Goal: Task Accomplishment & Management: Complete application form

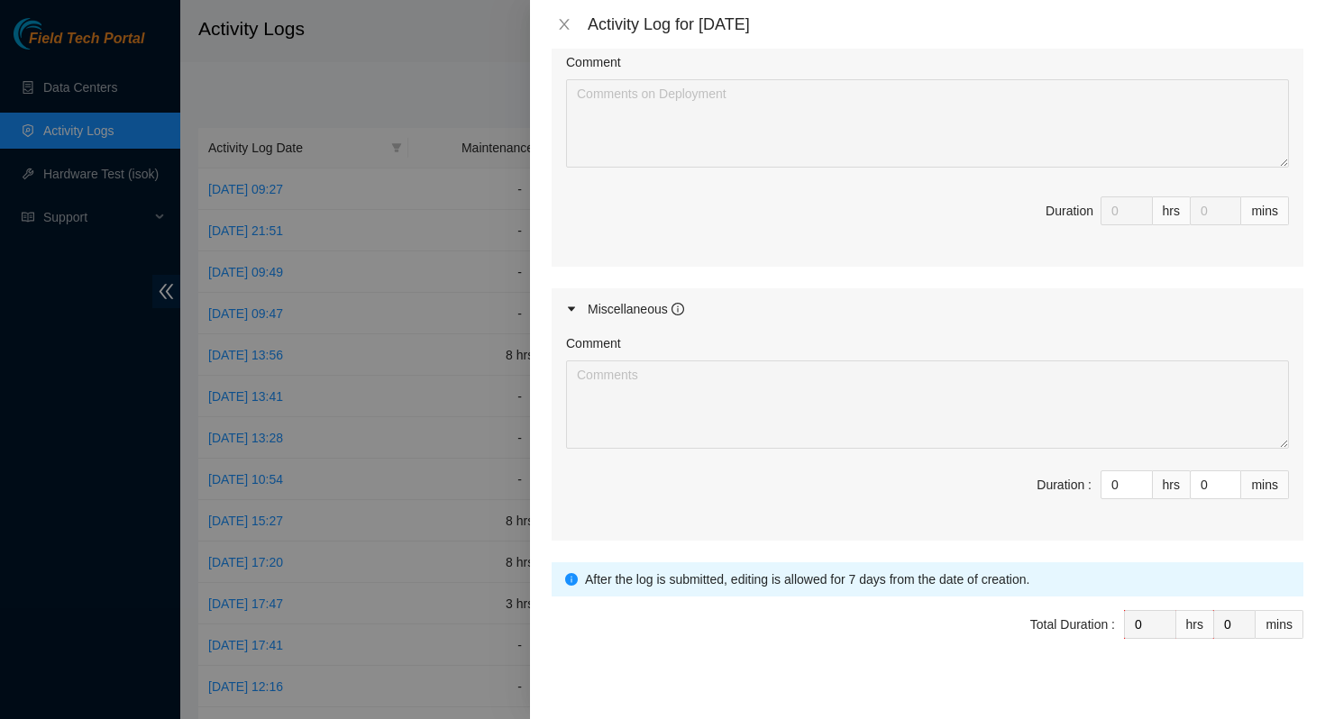
scroll to position [773, 0]
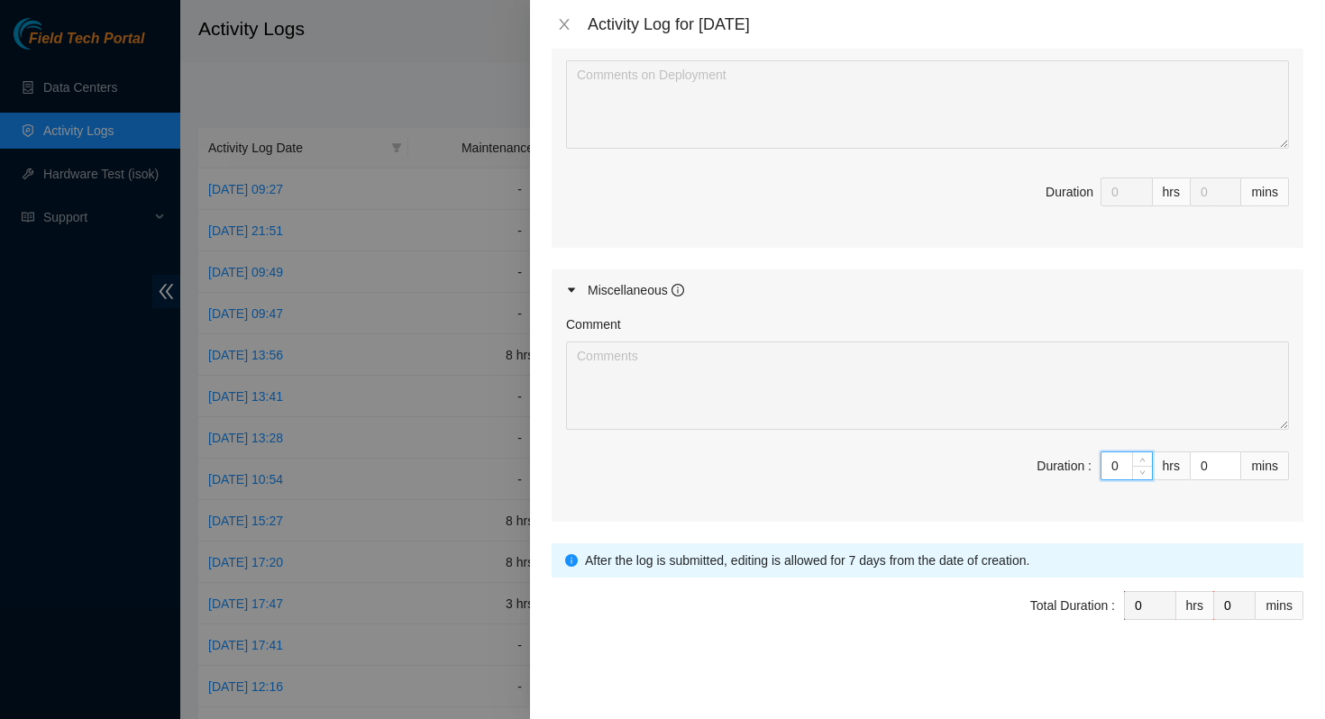
click at [1102, 462] on input "0" at bounding box center [1127, 466] width 50 height 27
type input "8"
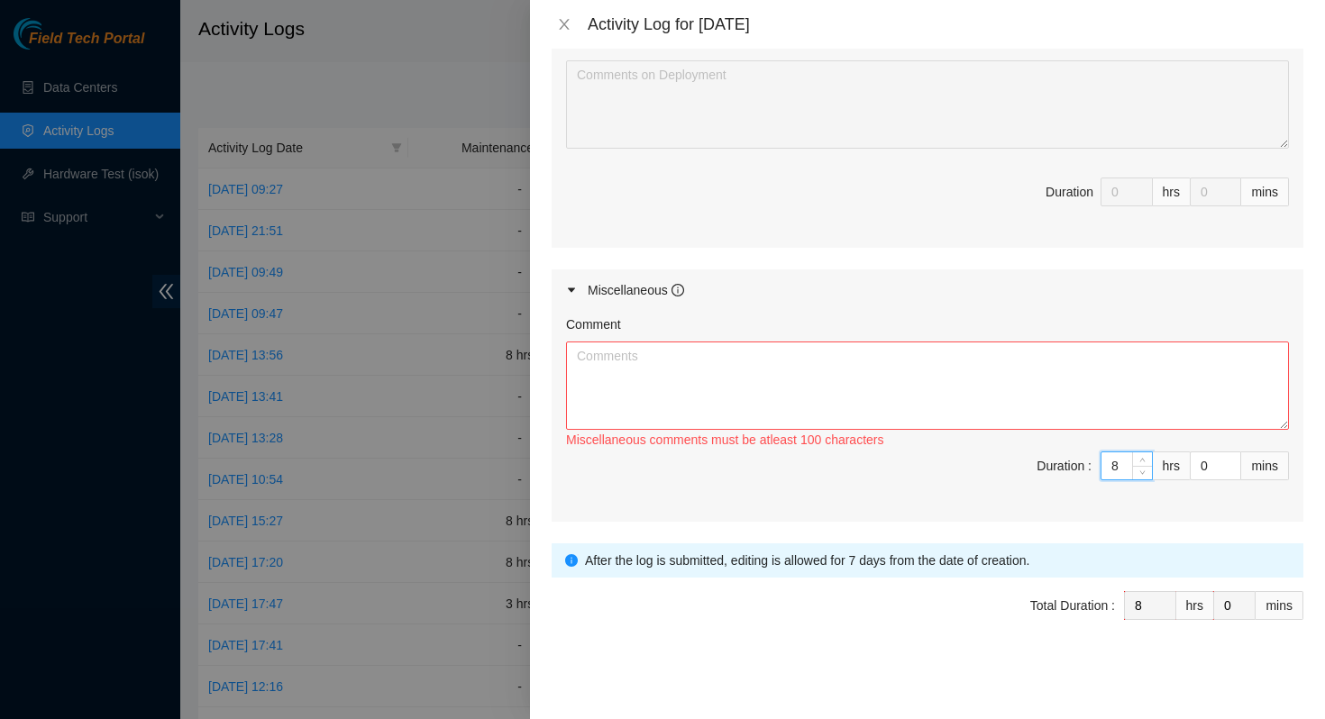
type input "8"
click at [906, 393] on textarea "Comment" at bounding box center [927, 386] width 723 height 88
paste textarea "Hi Alexi, Here are the updated printable files. Let me know if these work or if…"
type textarea "Hi Alexi, Here are the updated printable files. Let me know if these work or if…"
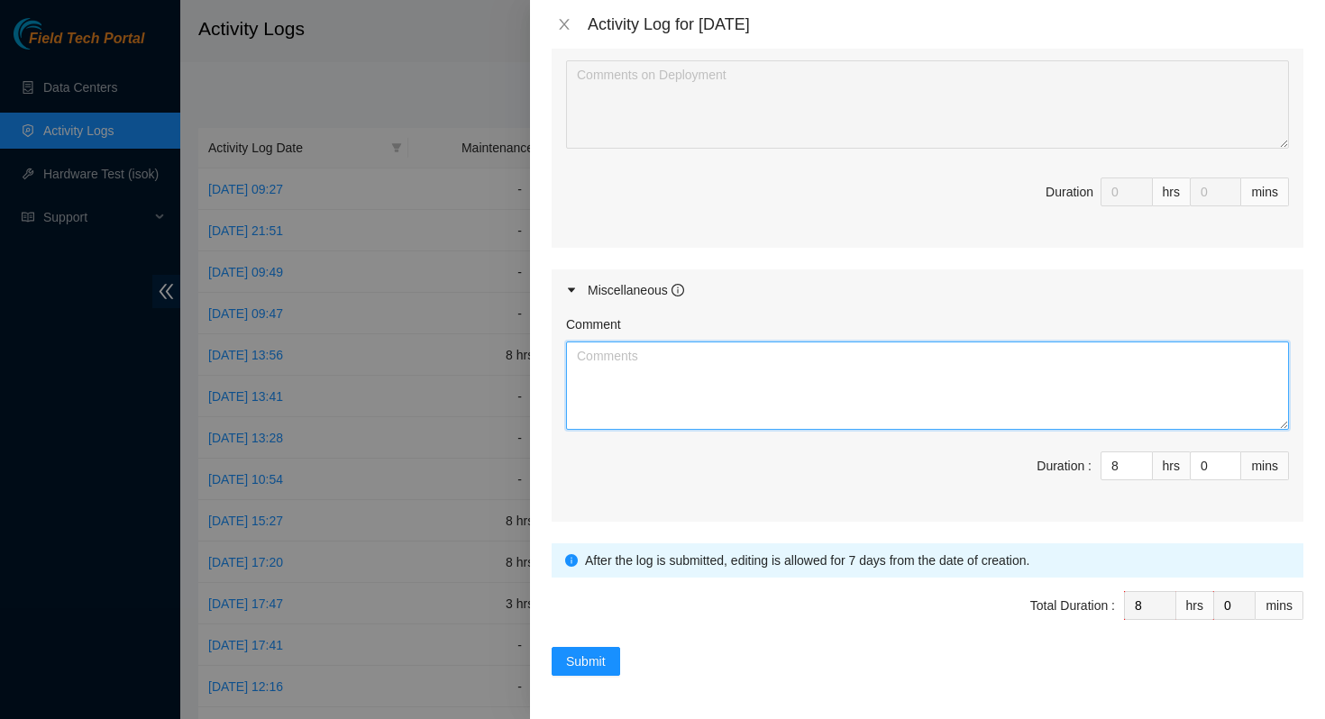
scroll to position [0, 0]
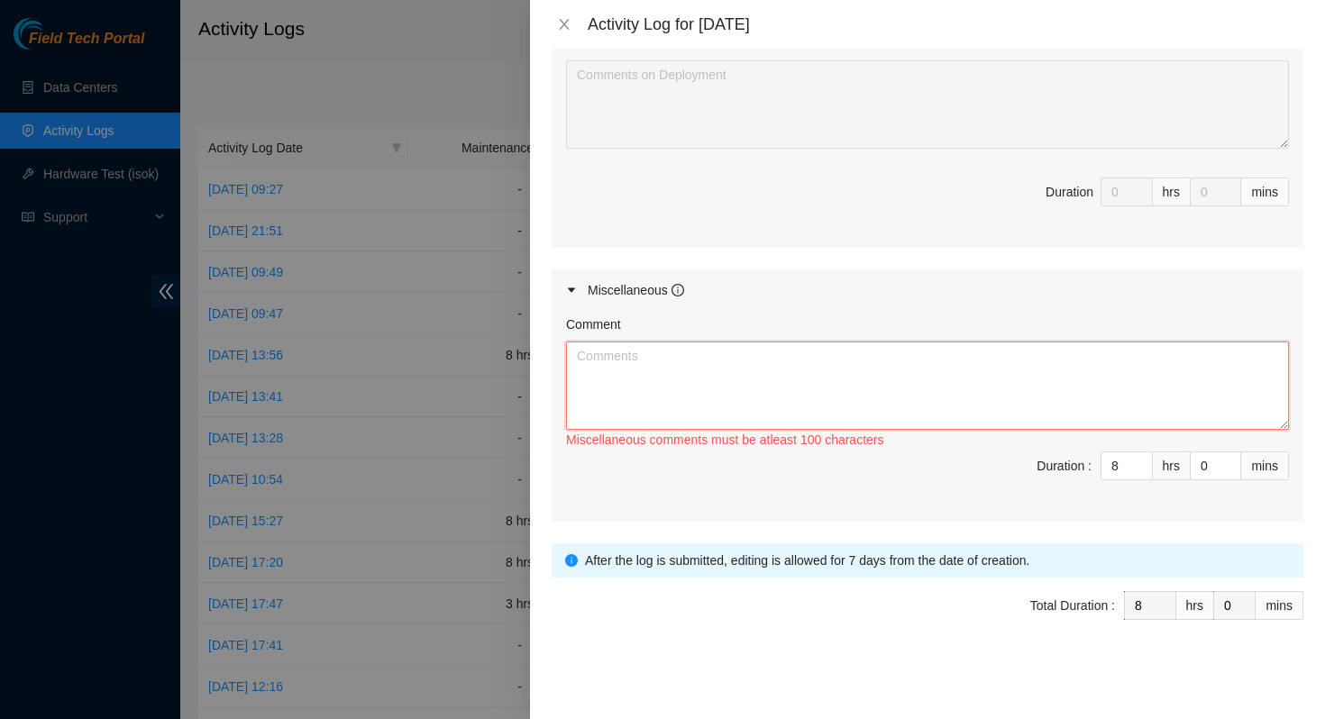
click at [689, 368] on textarea "Comment" at bounding box center [927, 386] width 723 height 88
paste textarea "Hi Alexi, Here are the updated printable files. Let me know if these work or if…"
type textarea "Hi Alexi, Here are the updated printable files. Let me know if these work or if…"
paste textarea "B-W-166Q1BP DWDM lga17"
click at [665, 356] on textarea "B-W-166Q1BP DWDM lga17" at bounding box center [927, 386] width 723 height 88
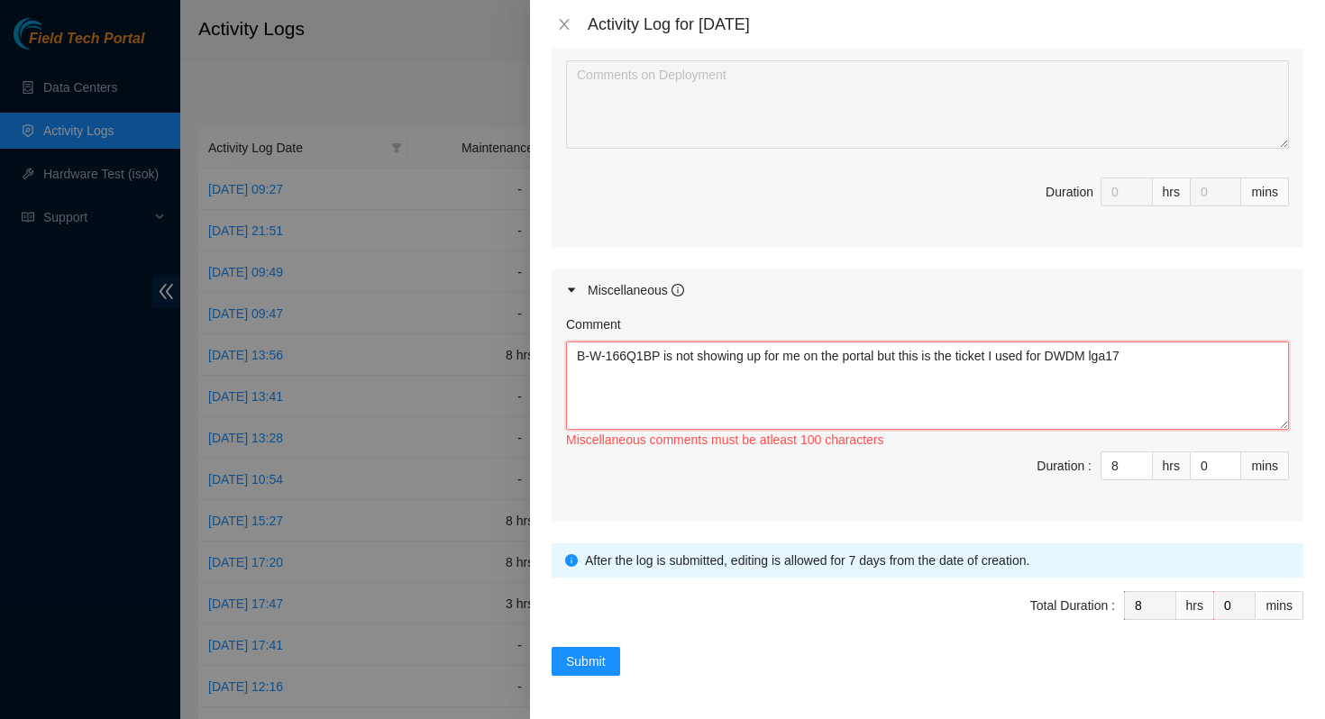
click at [1179, 376] on textarea "B-W-166Q1BP is not showing up for me on the portal but this is the ticket I use…" at bounding box center [927, 386] width 723 height 88
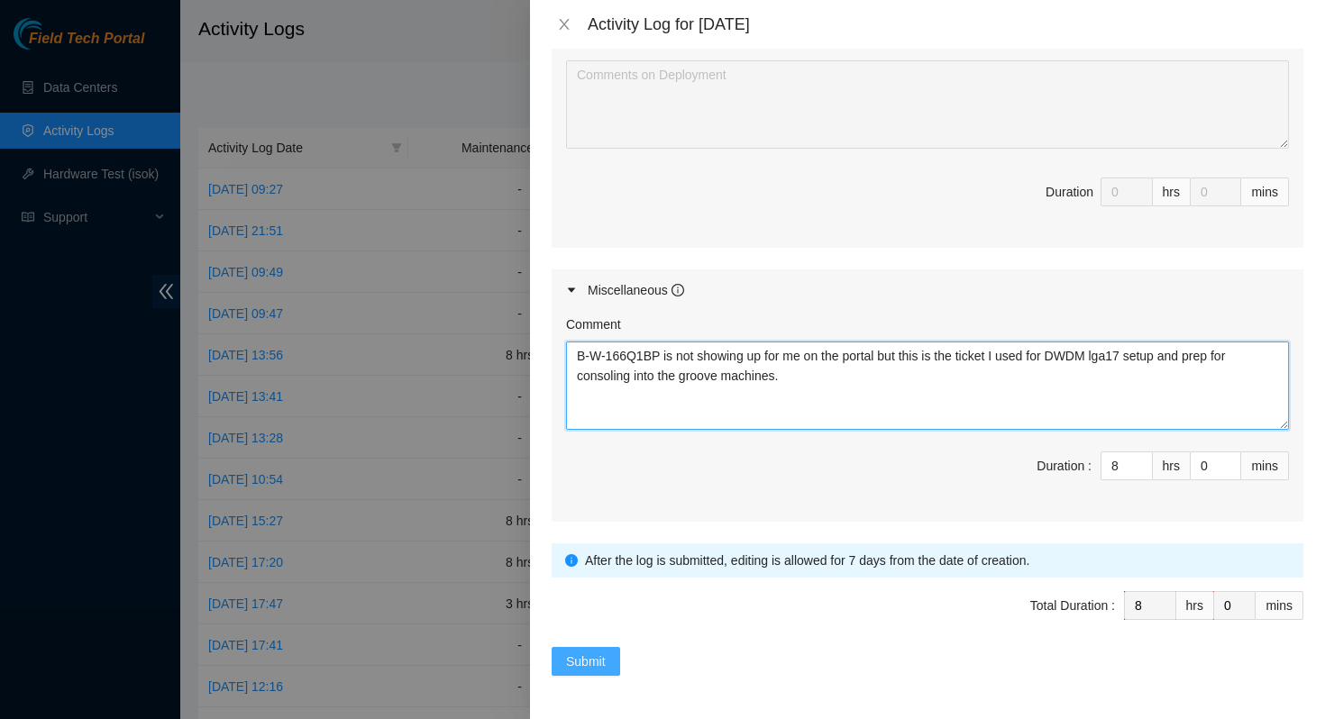
type textarea "B-W-166Q1BP is not showing up for me on the portal but this is the ticket I use…"
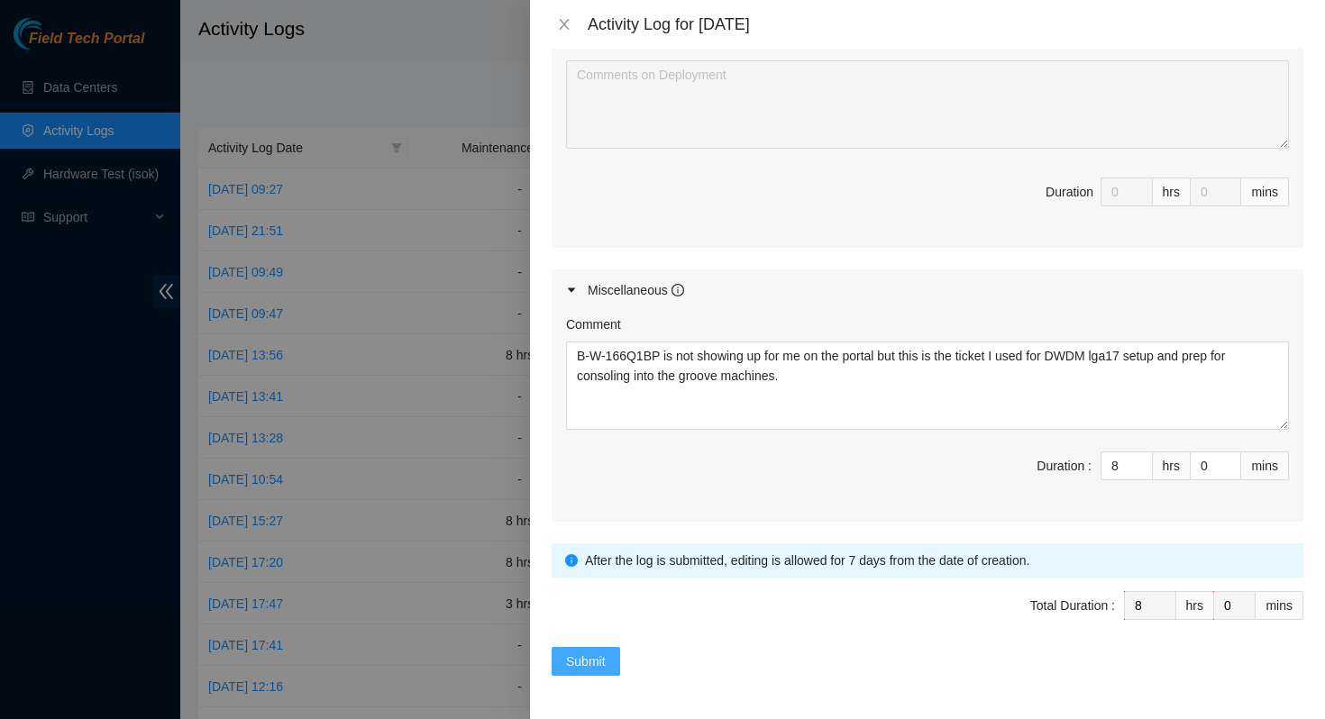
click at [578, 670] on span "Submit" at bounding box center [586, 662] width 40 height 20
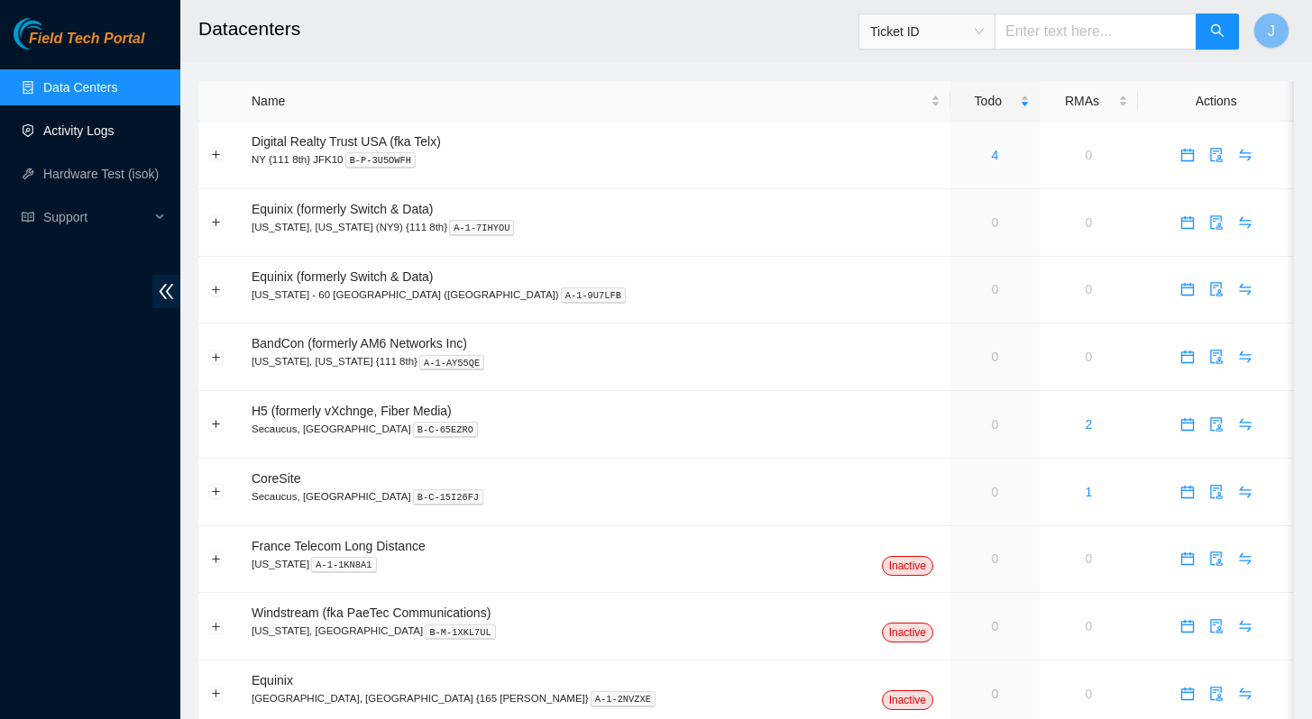
click at [67, 123] on link "Activity Logs" at bounding box center [78, 130] width 71 height 14
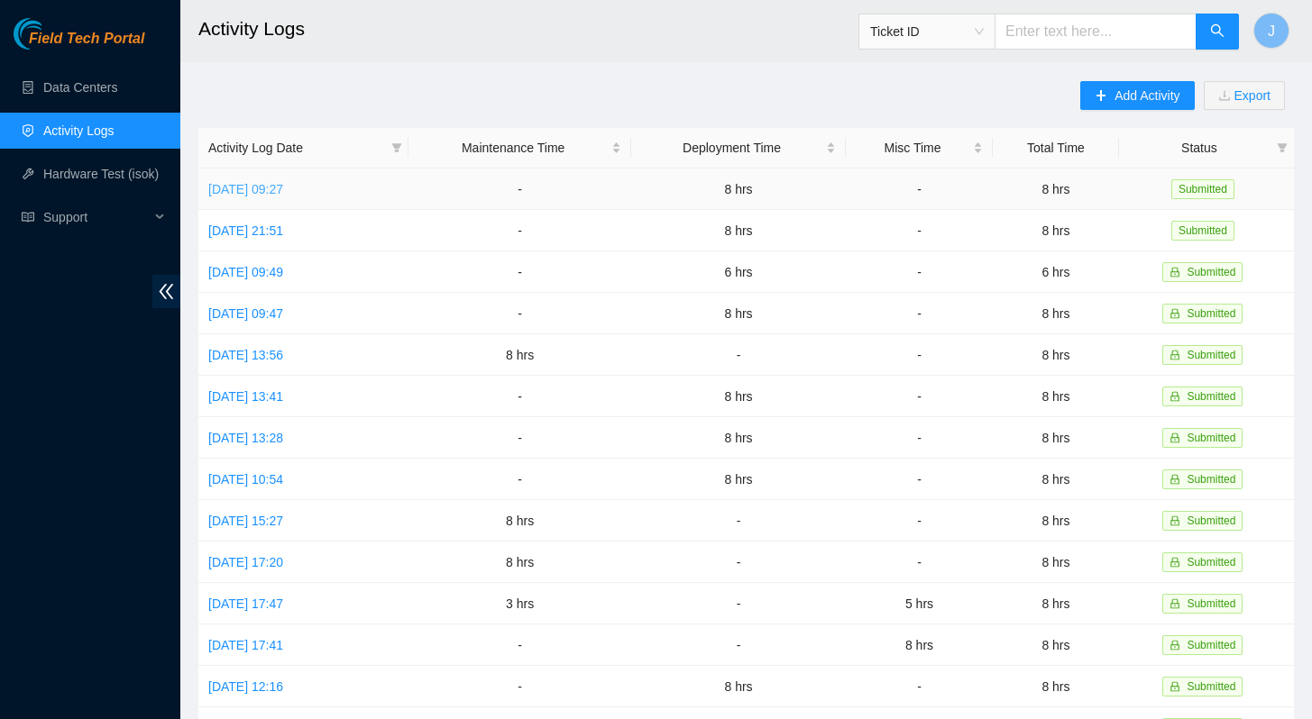
click at [283, 188] on link "[DATE] 09:27" at bounding box center [245, 189] width 75 height 14
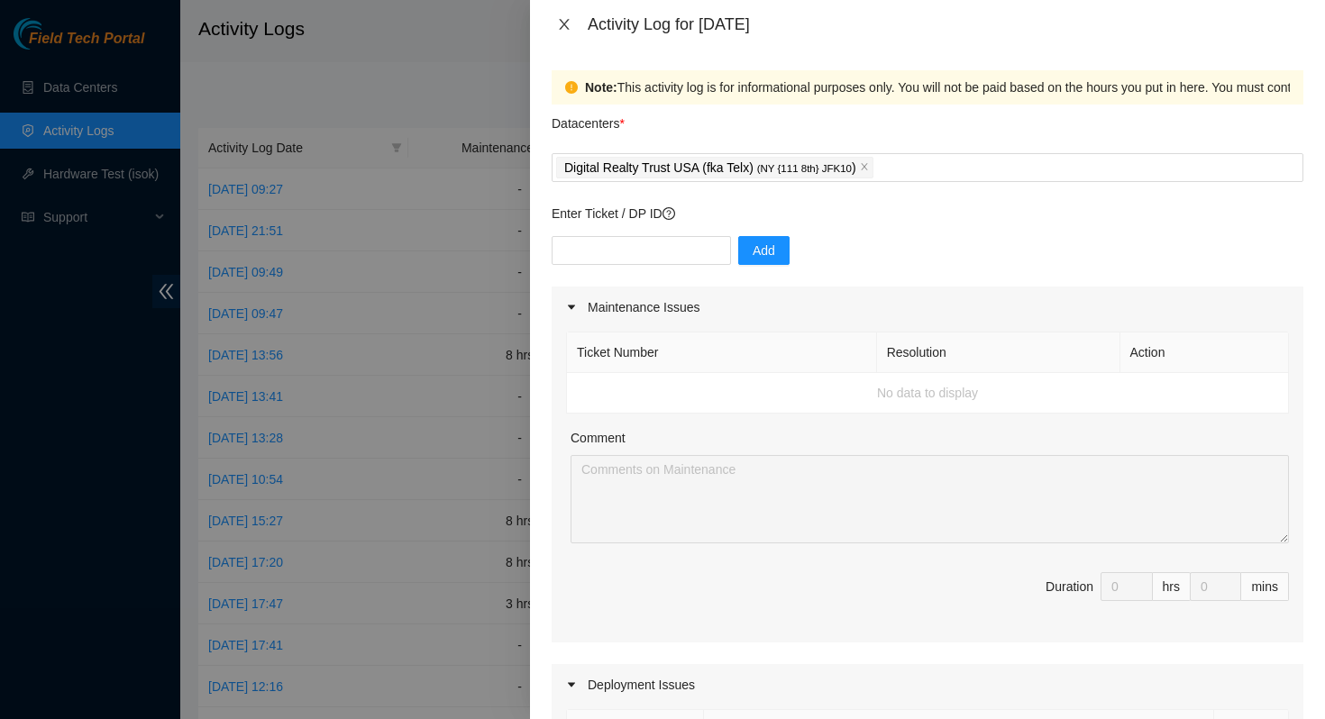
click at [555, 22] on button "Close" at bounding box center [564, 24] width 25 height 17
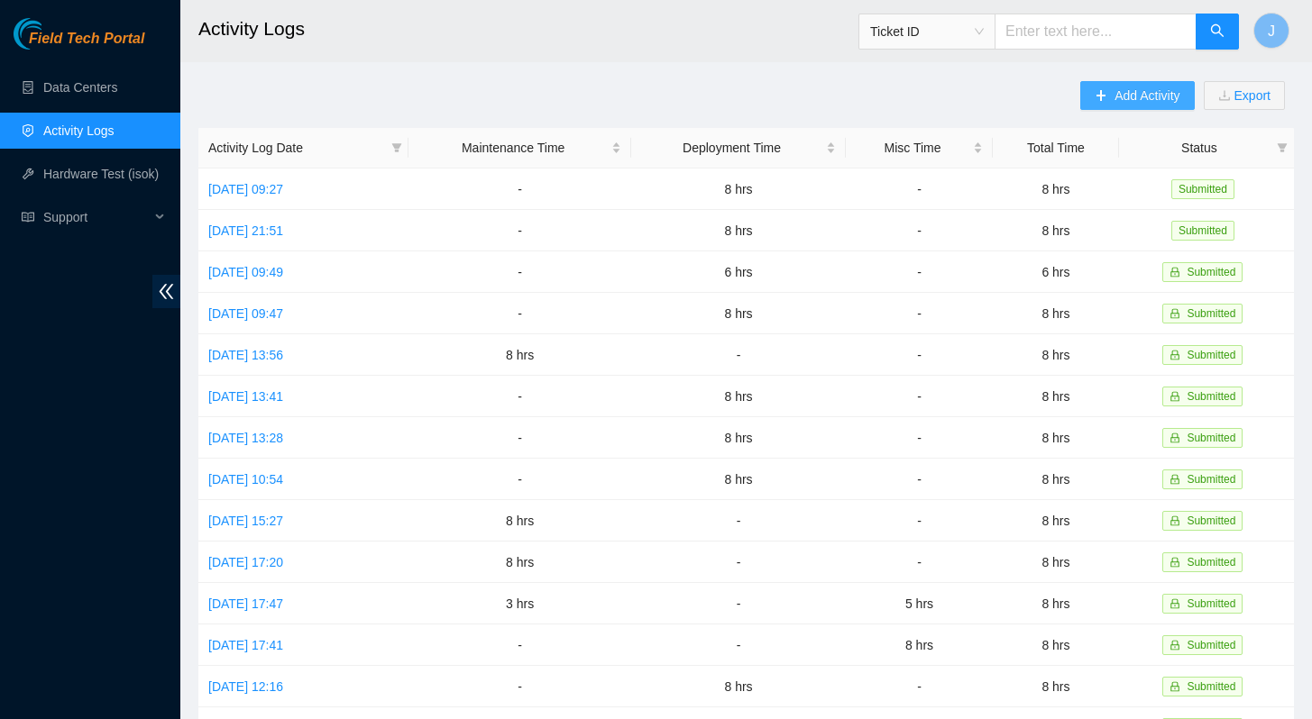
click at [1147, 96] on span "Add Activity" at bounding box center [1146, 96] width 65 height 20
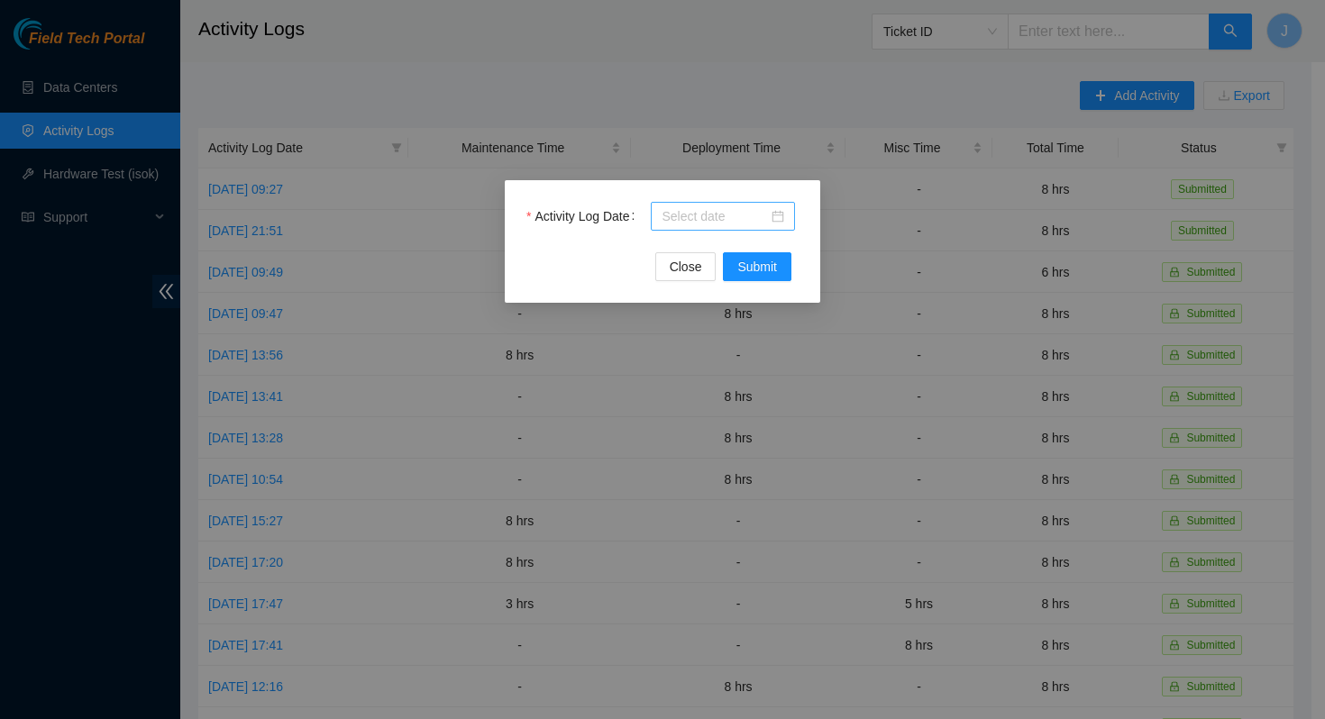
click at [709, 206] on input "Activity Log Date" at bounding box center [715, 216] width 106 height 20
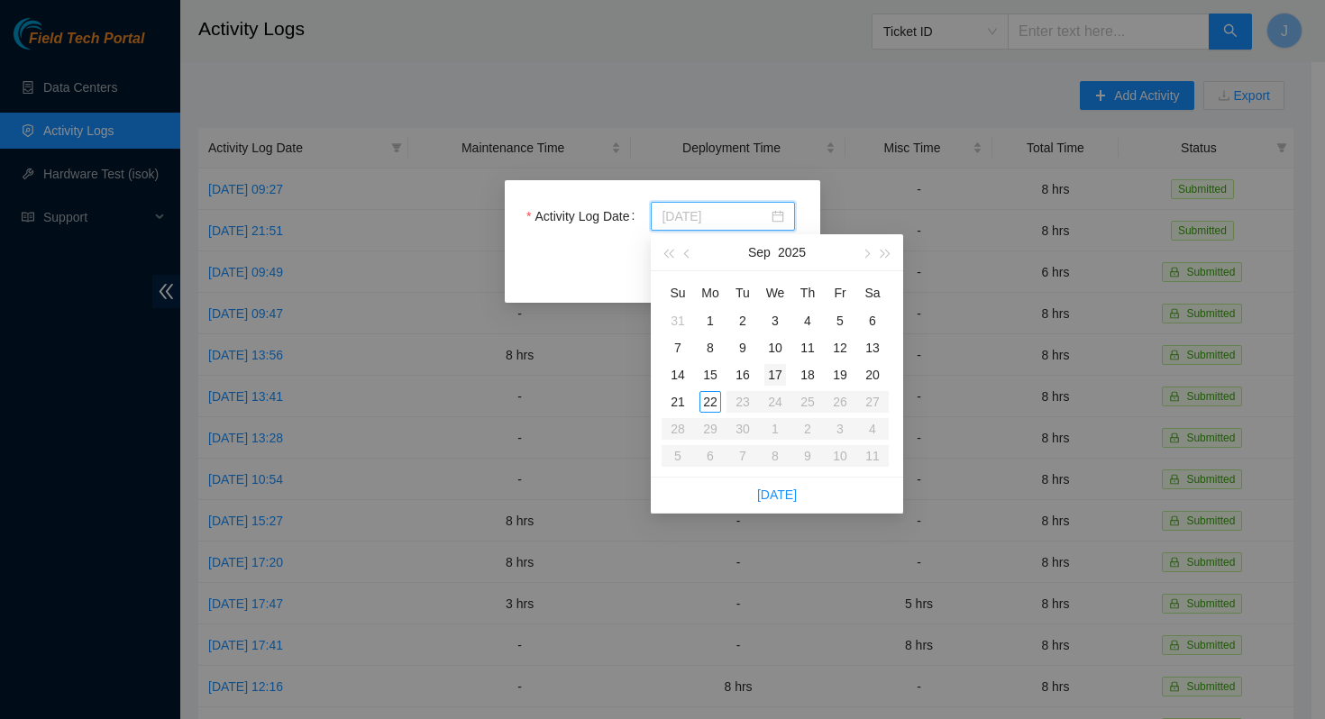
type input "[DATE]"
click at [780, 371] on div "17" at bounding box center [775, 375] width 22 height 22
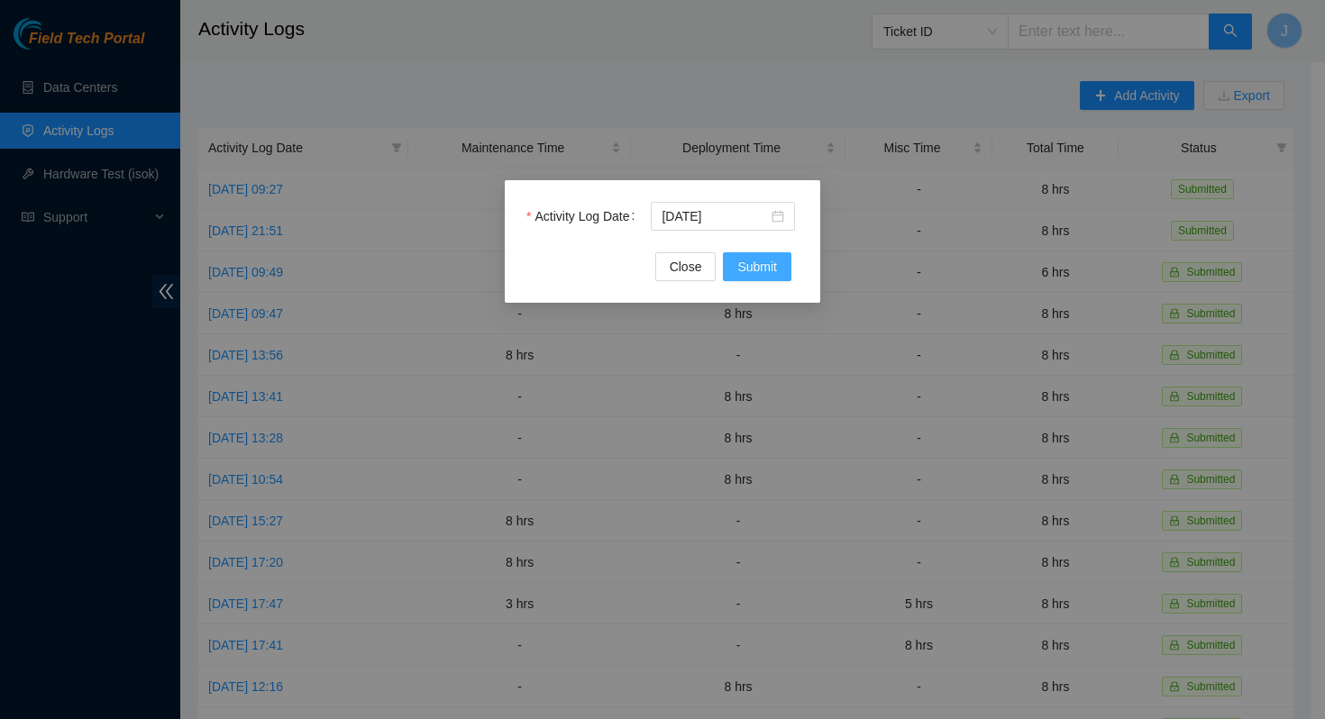
click at [755, 264] on span "Submit" at bounding box center [757, 267] width 40 height 20
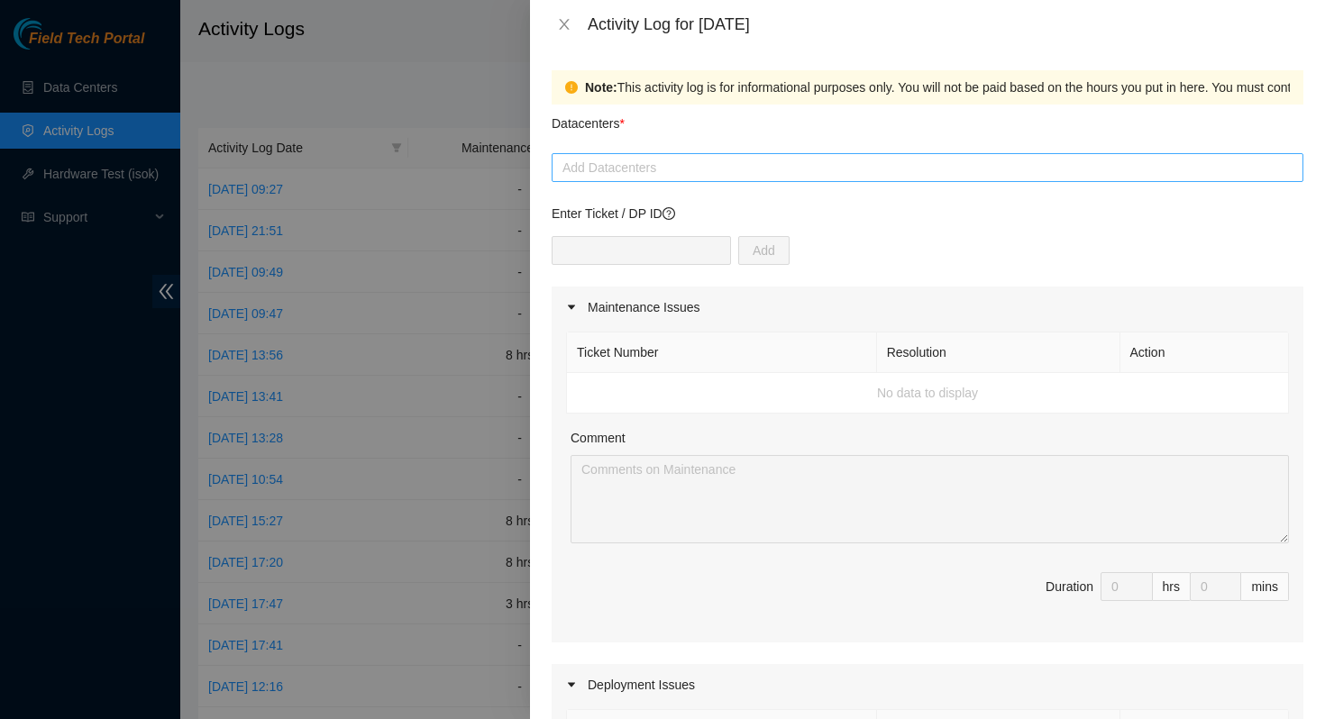
click at [678, 172] on div at bounding box center [927, 168] width 743 height 22
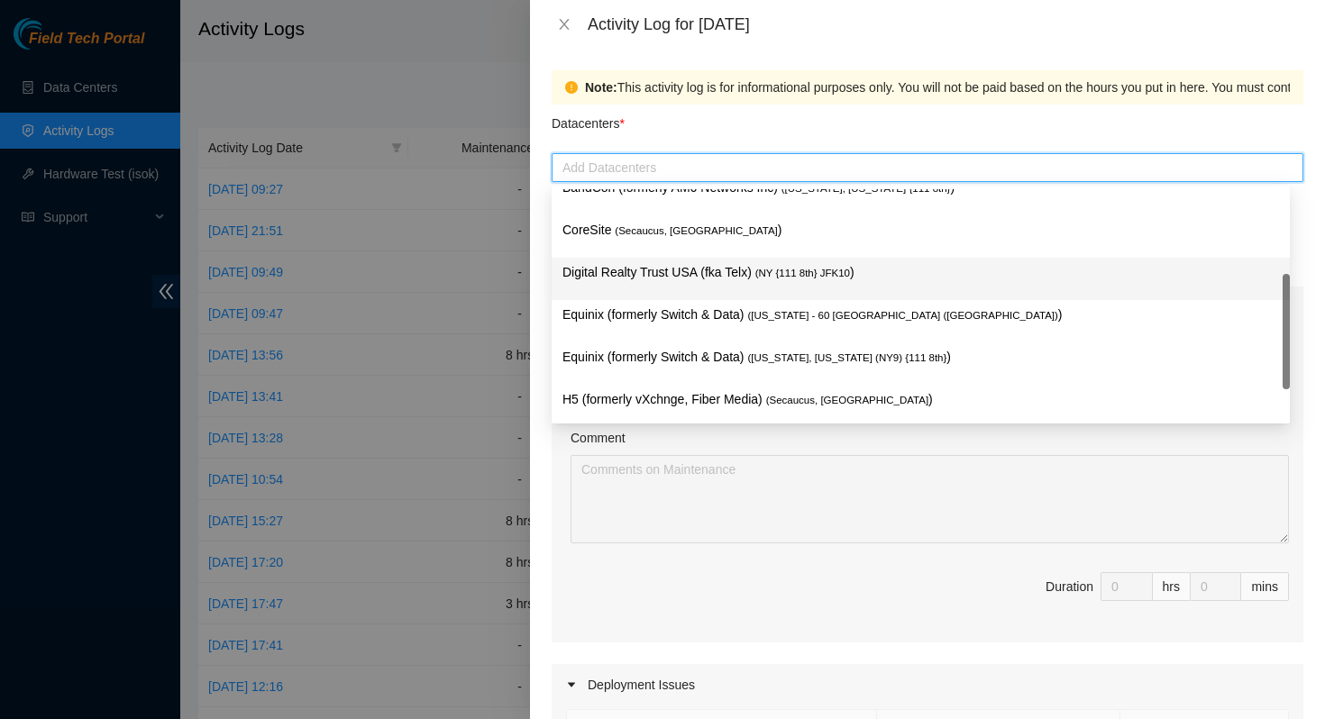
scroll to position [17, 0]
click at [673, 279] on p "Digital Realty Trust USA (fka Telx) ( NY {111 8th} JFK10 )" at bounding box center [921, 271] width 717 height 21
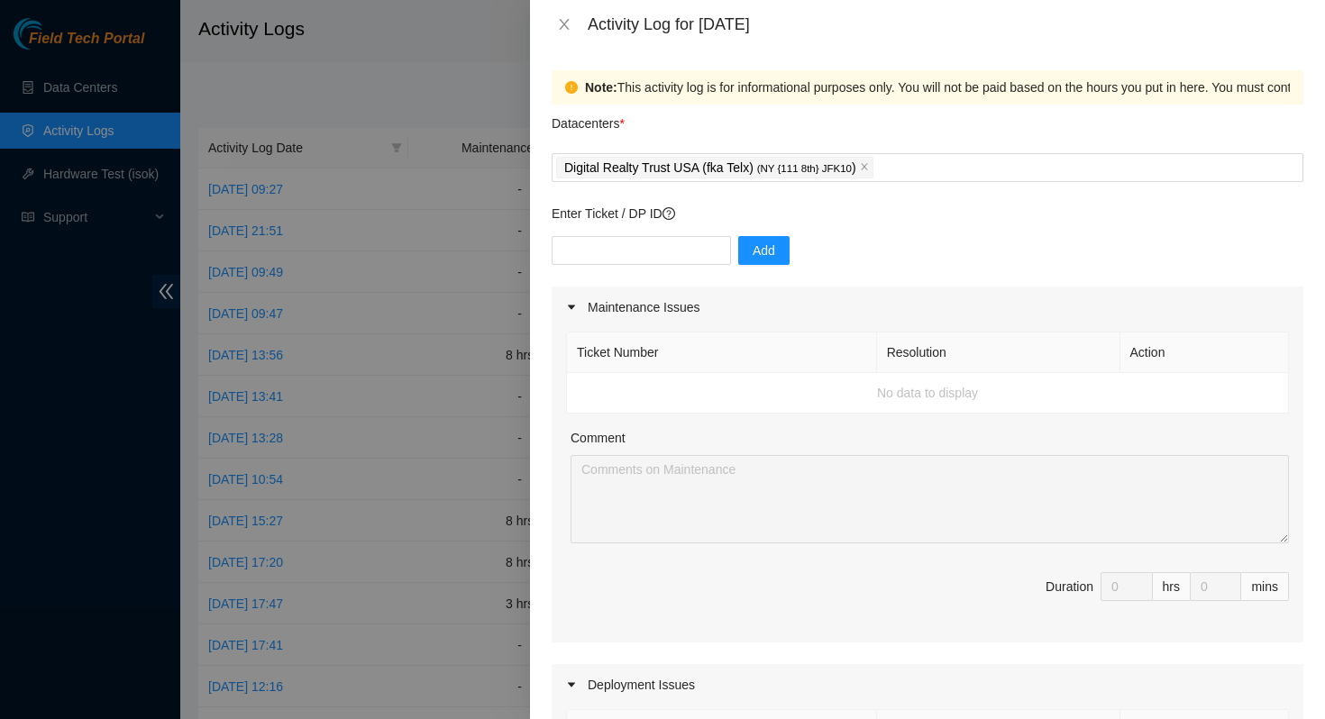
click at [833, 134] on div "Datacenters *" at bounding box center [928, 129] width 752 height 49
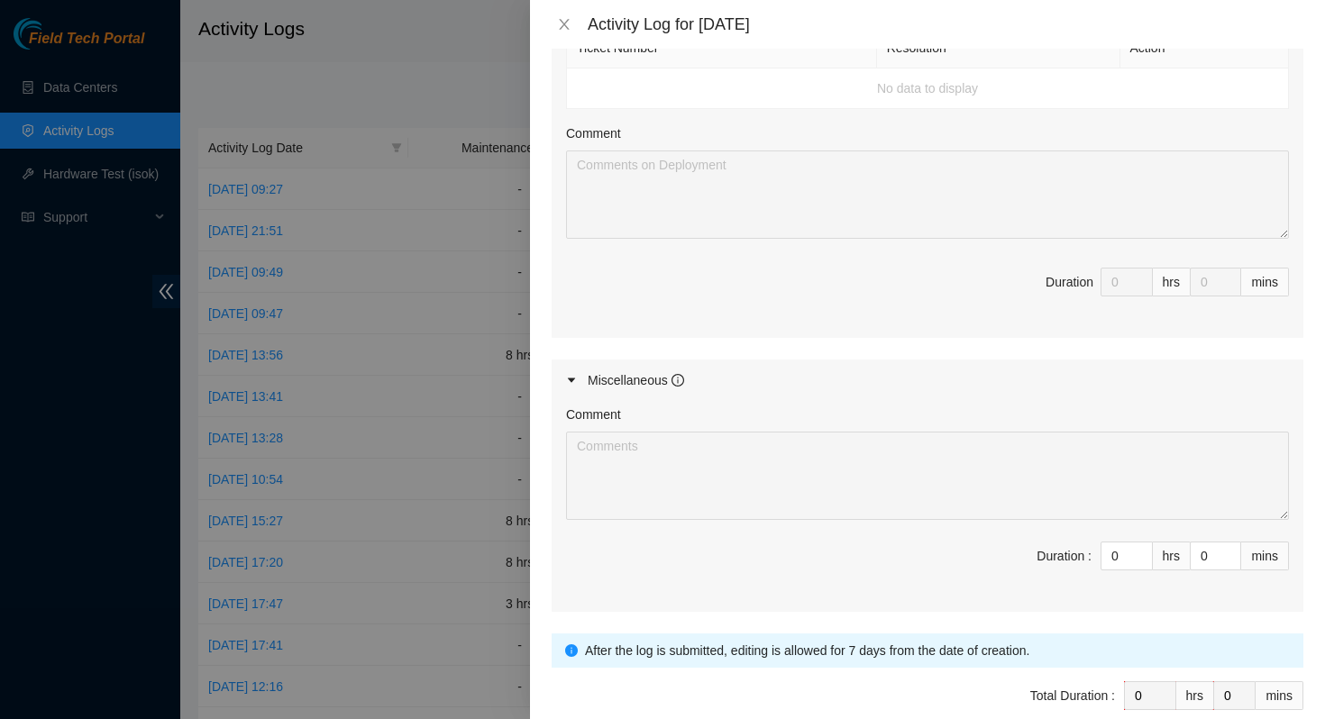
scroll to position [714, 0]
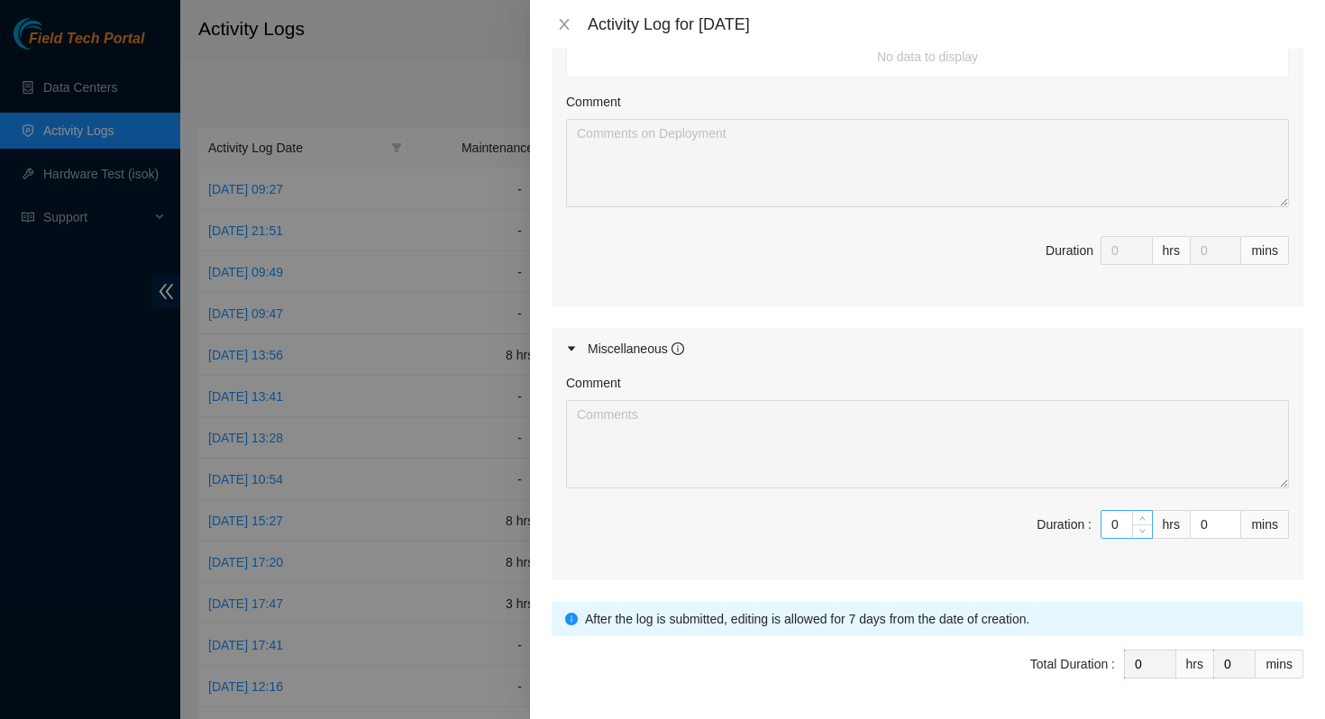
click at [1104, 525] on input "0" at bounding box center [1127, 524] width 50 height 27
type input "8"
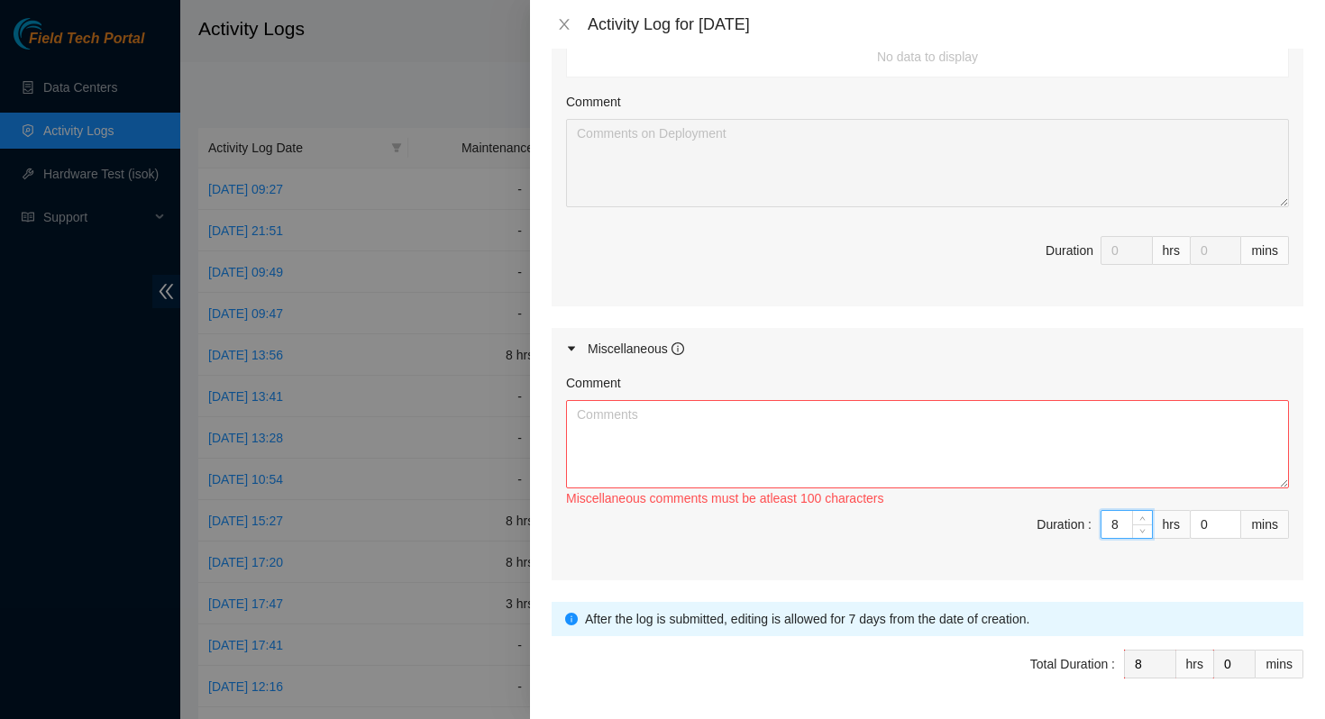
type input "8"
click at [910, 431] on textarea "Comment" at bounding box center [927, 444] width 723 height 88
paste textarea "B-W-166Q1BP DWDM lga17"
click at [668, 416] on textarea "B-W-166Q1BP DWDM lga17" at bounding box center [927, 444] width 723 height 88
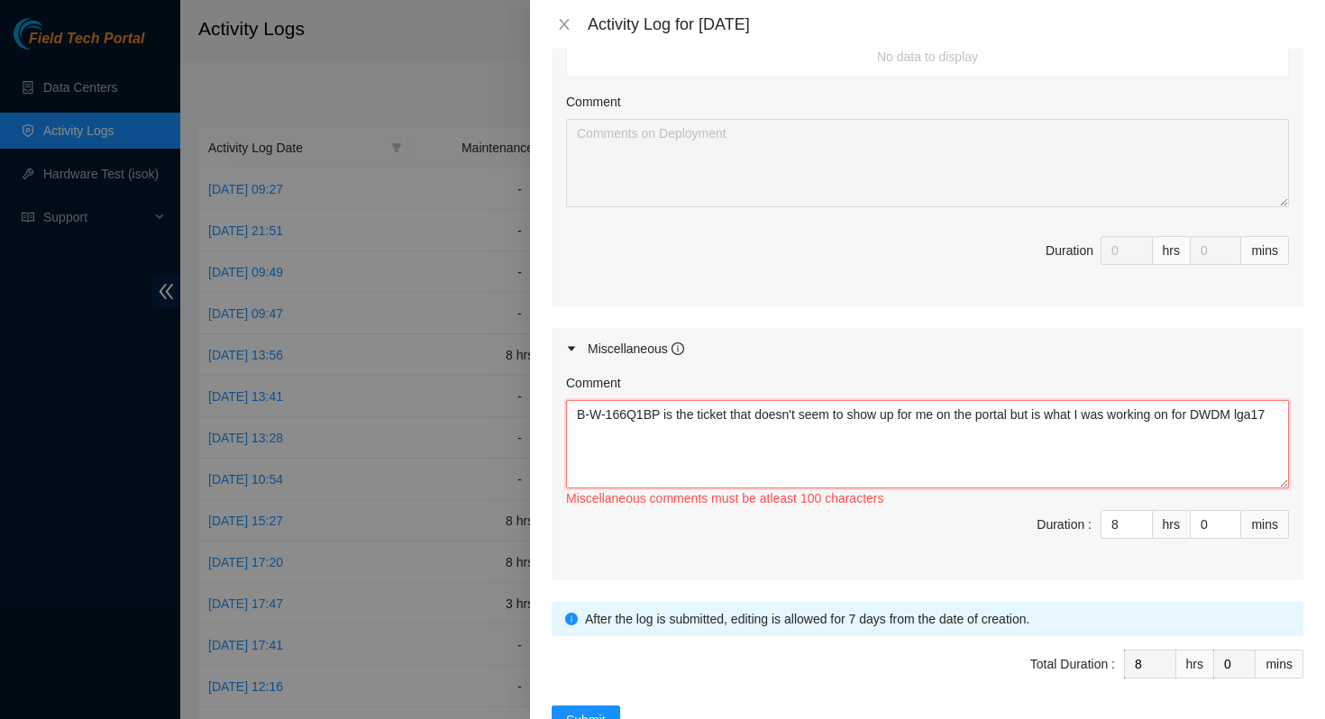
click at [646, 430] on textarea "B-W-166Q1BP is the ticket that doesn't seem to show up for me on the portal but…" at bounding box center [927, 444] width 723 height 88
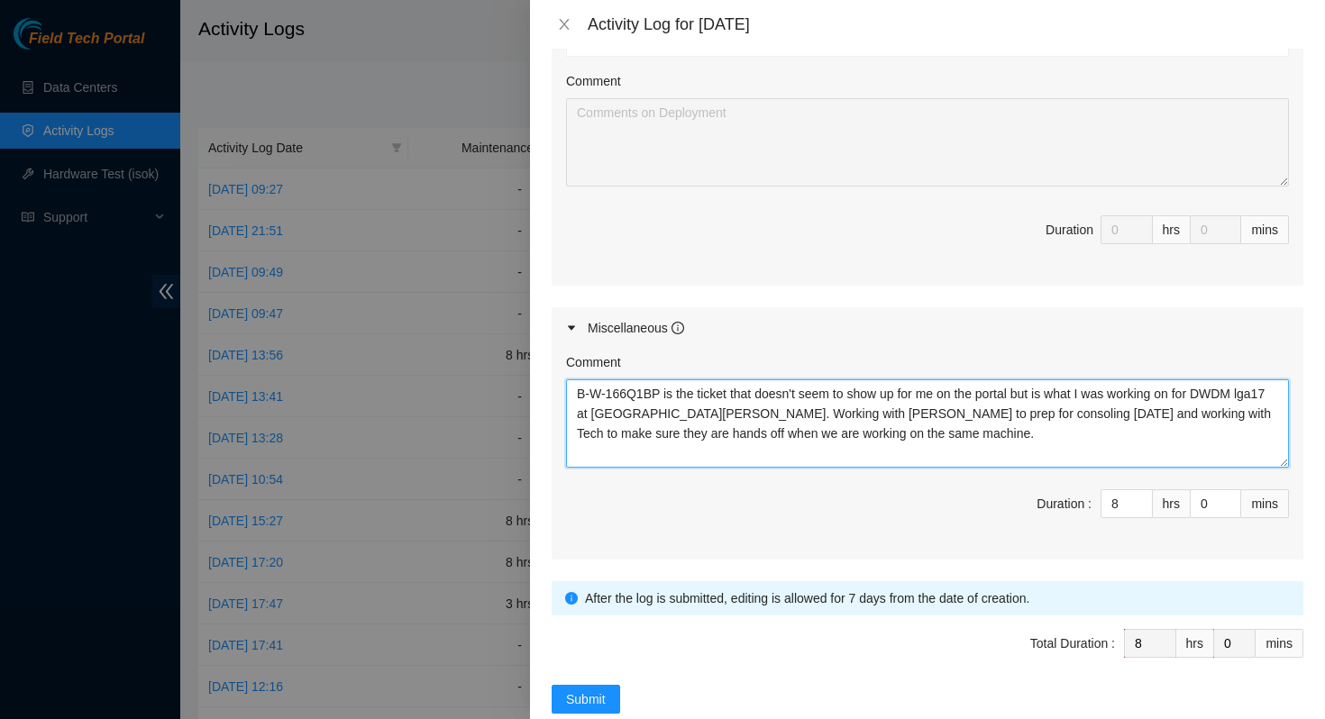
scroll to position [773, 0]
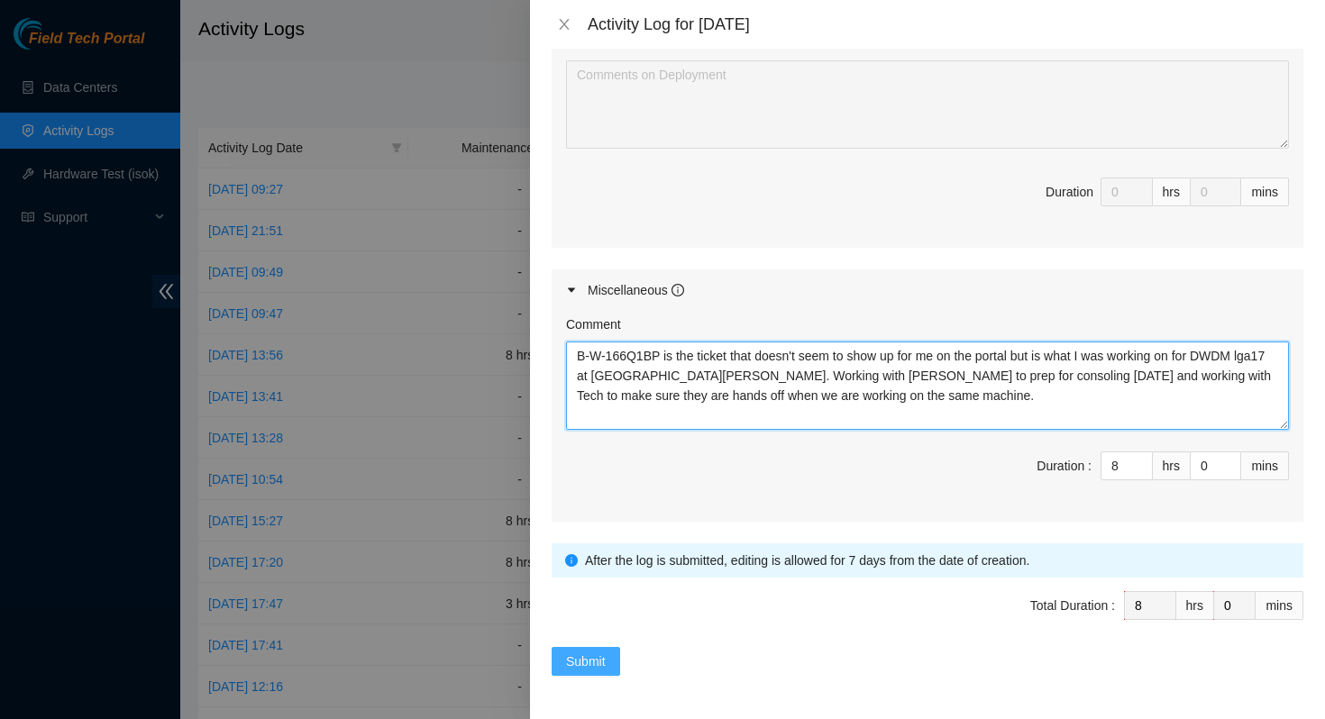
type textarea "B-W-166Q1BP is the ticket that doesn't seem to show up for me on the portal but…"
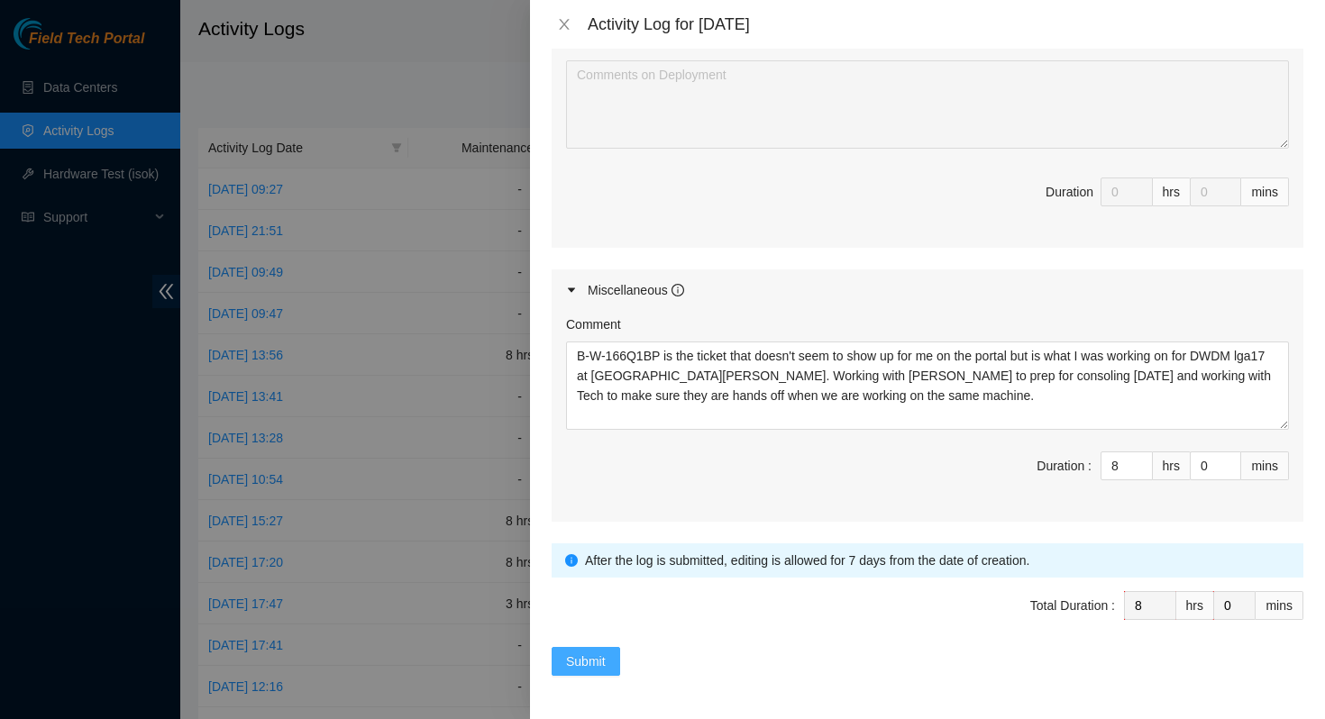
click at [577, 665] on span "Submit" at bounding box center [586, 662] width 40 height 20
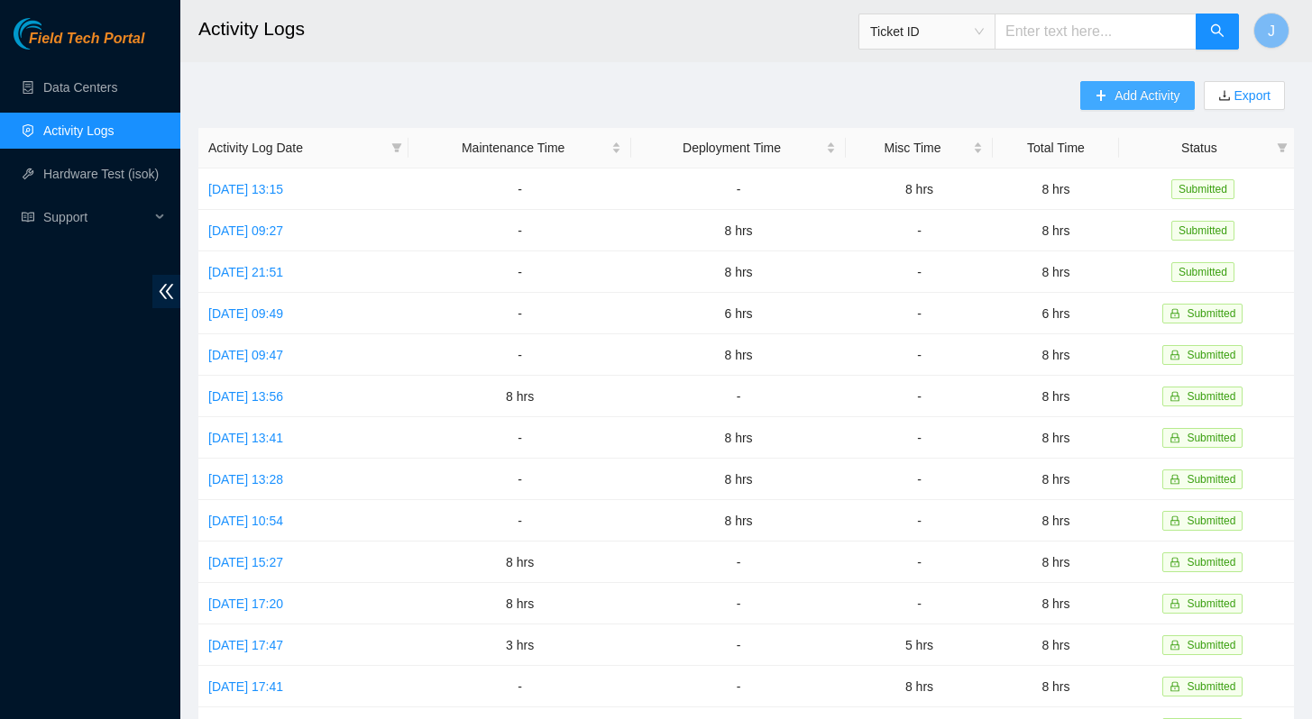
click at [1116, 94] on span "Add Activity" at bounding box center [1146, 96] width 65 height 20
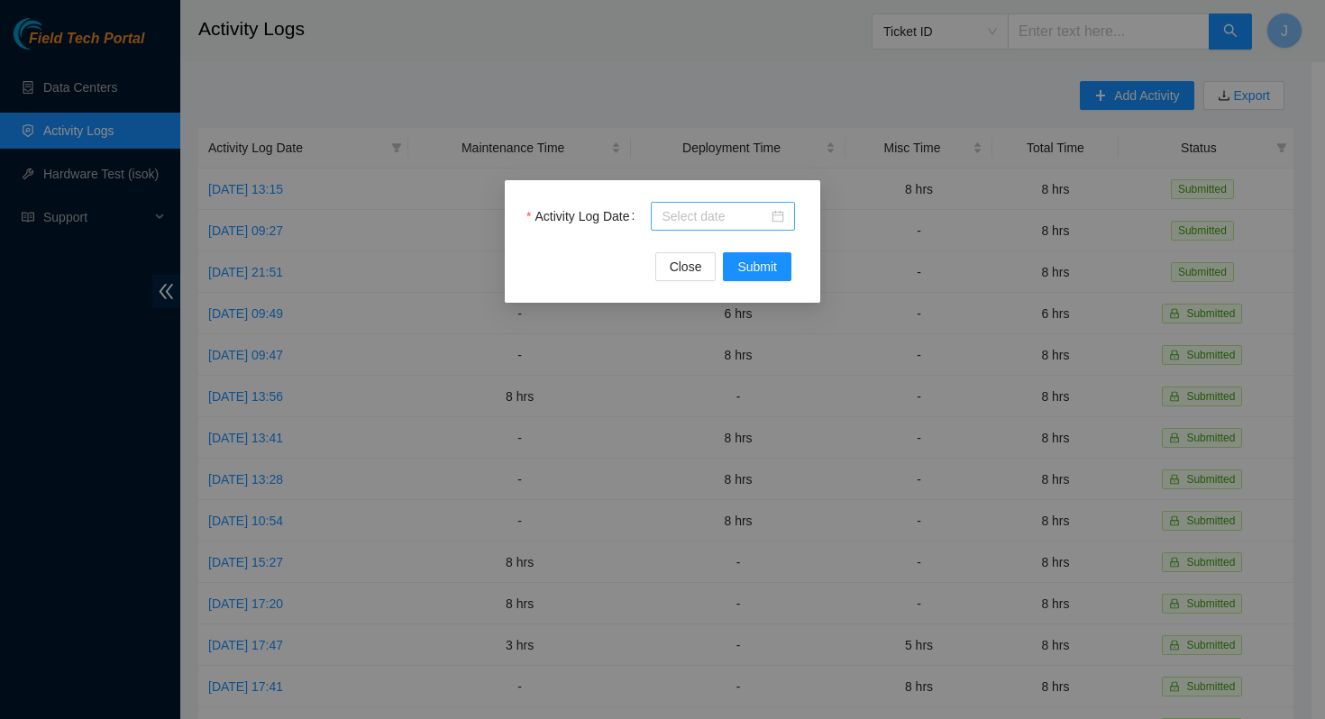
click at [680, 212] on input "Activity Log Date" at bounding box center [715, 216] width 106 height 20
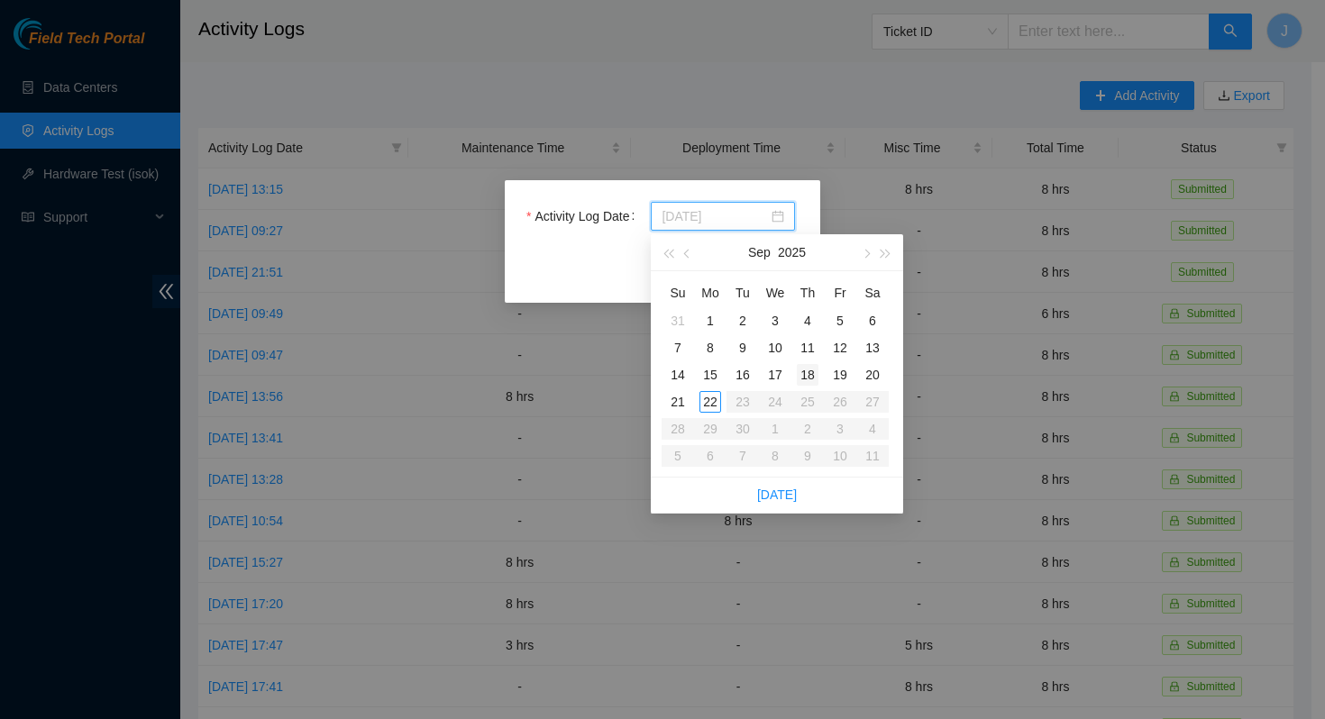
type input "[DATE]"
click at [813, 377] on div "18" at bounding box center [808, 375] width 22 height 22
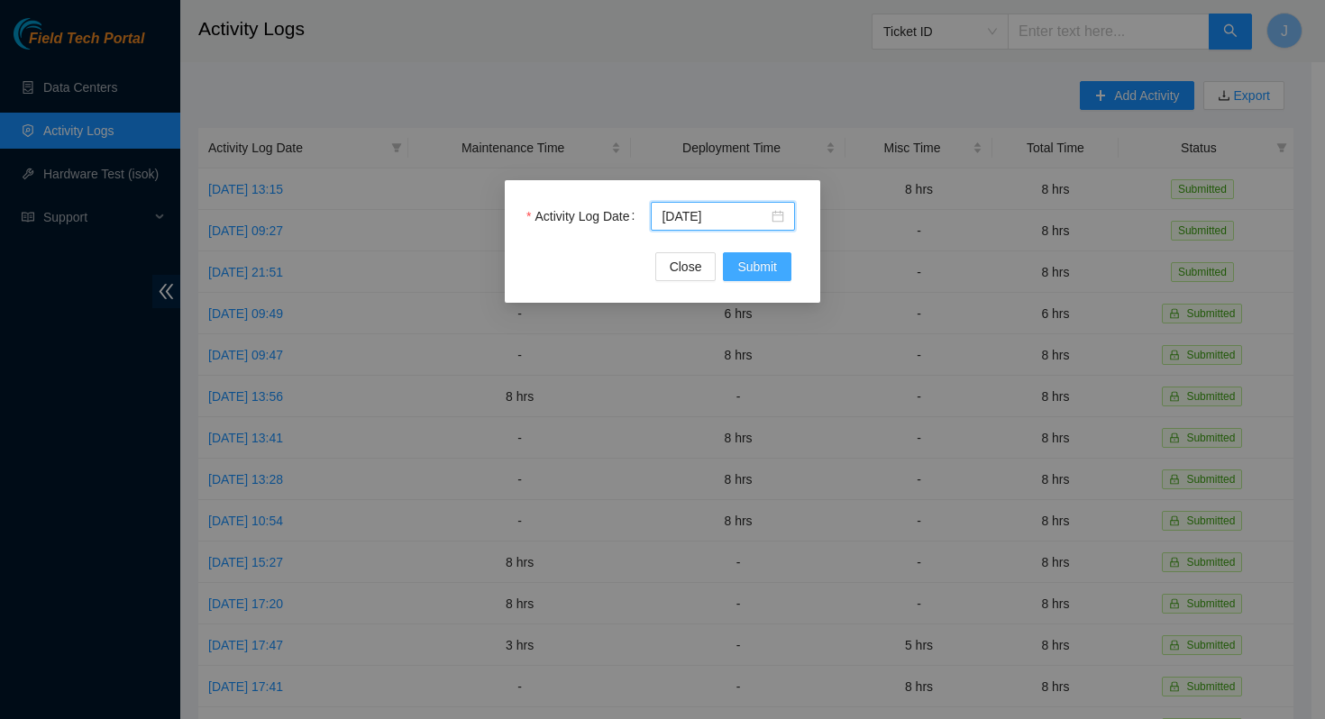
click at [764, 269] on span "Submit" at bounding box center [757, 267] width 40 height 20
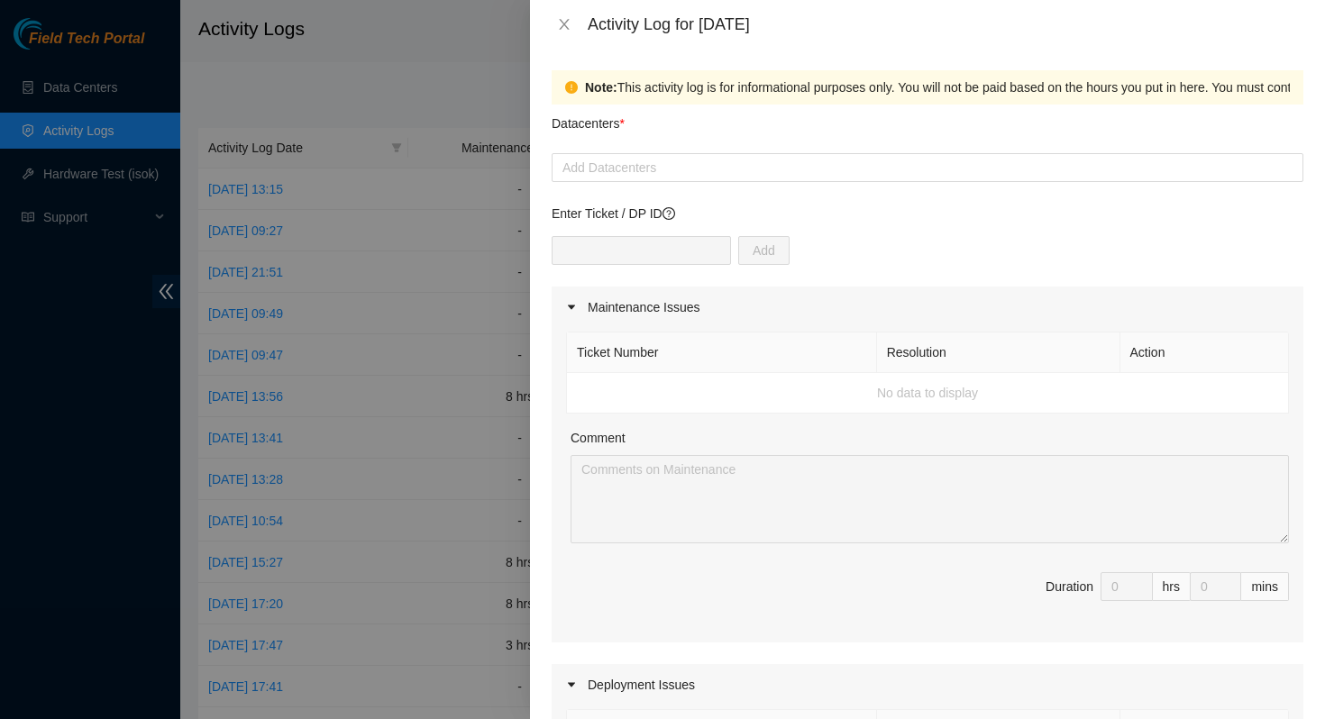
scroll to position [24, 0]
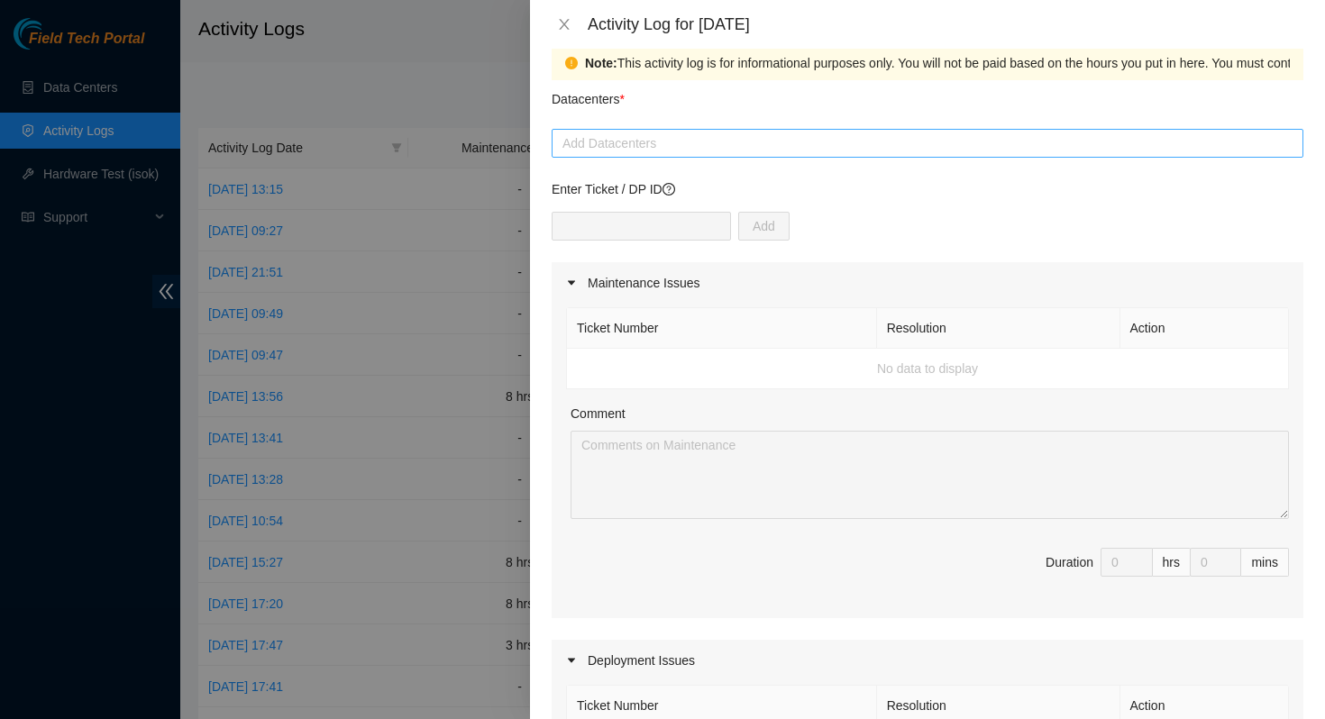
click at [664, 145] on div at bounding box center [927, 144] width 743 height 22
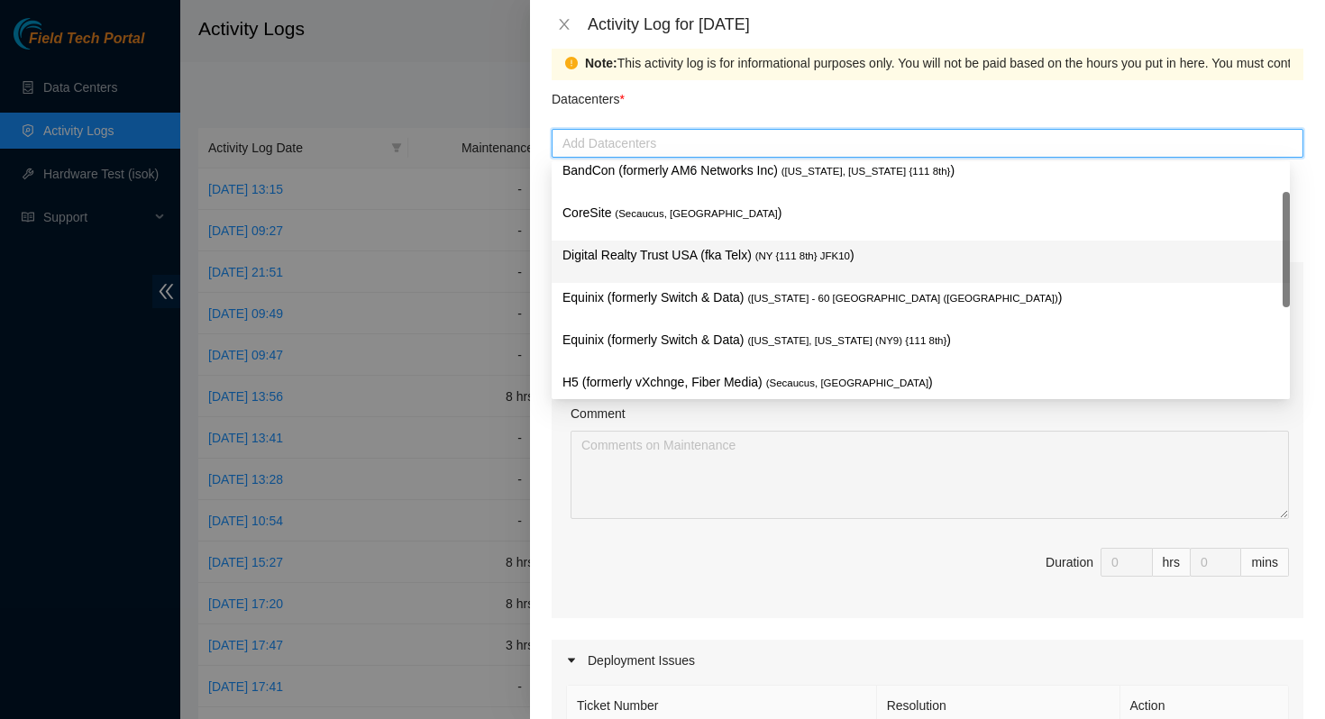
scroll to position [0, 0]
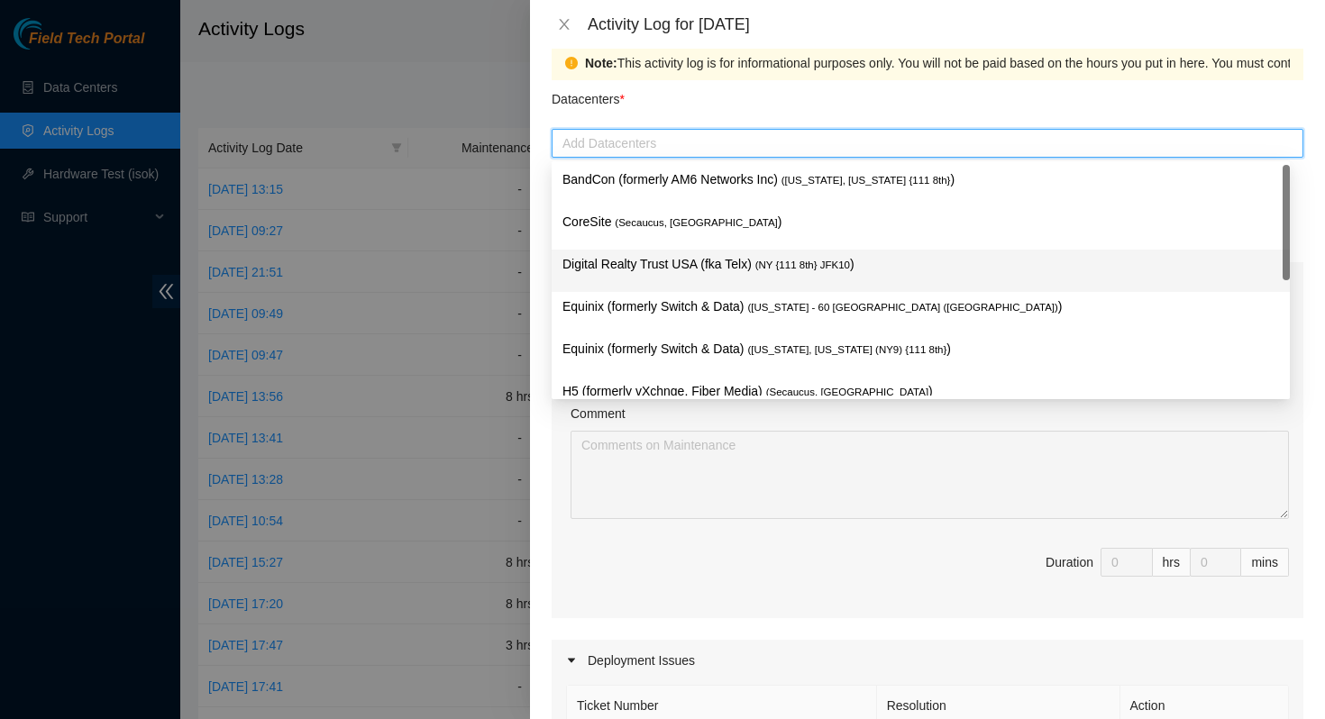
click at [675, 270] on p "Digital Realty Trust USA (fka Telx) ( NY {111 8th} JFK10 )" at bounding box center [921, 264] width 717 height 21
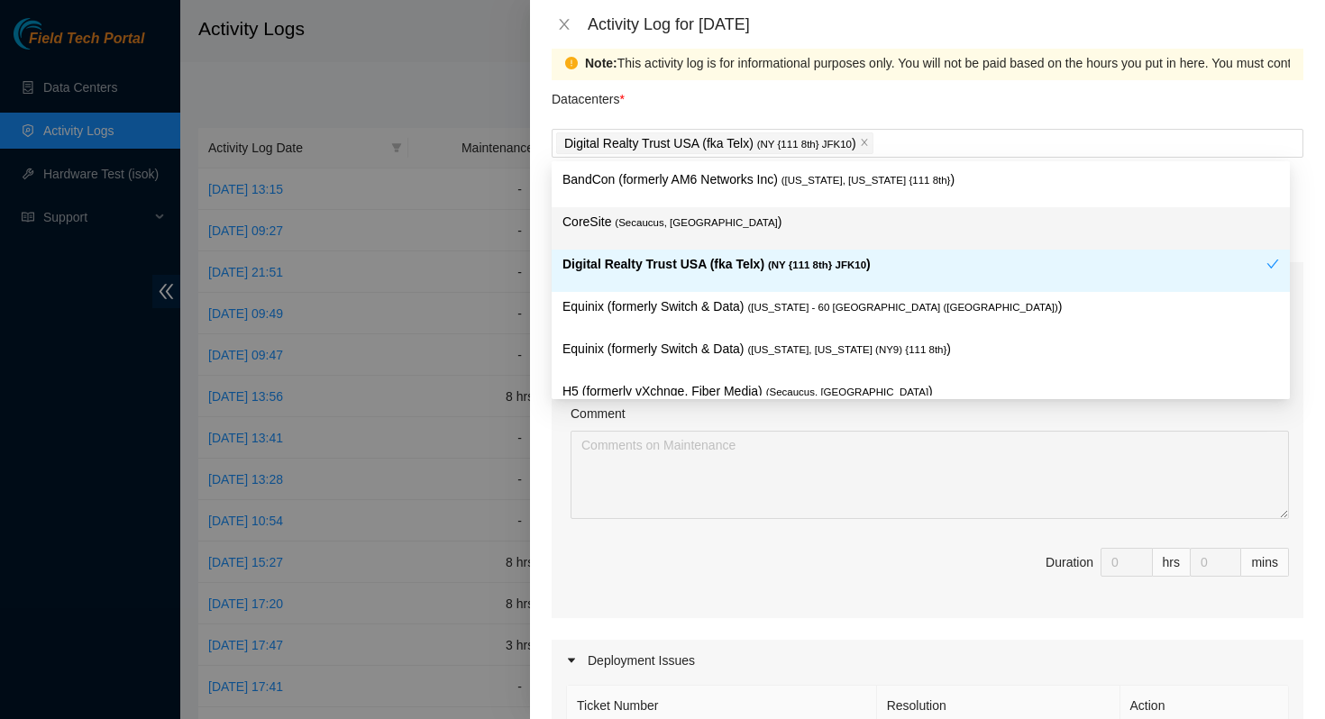
click at [822, 100] on div "Datacenters *" at bounding box center [928, 104] width 752 height 49
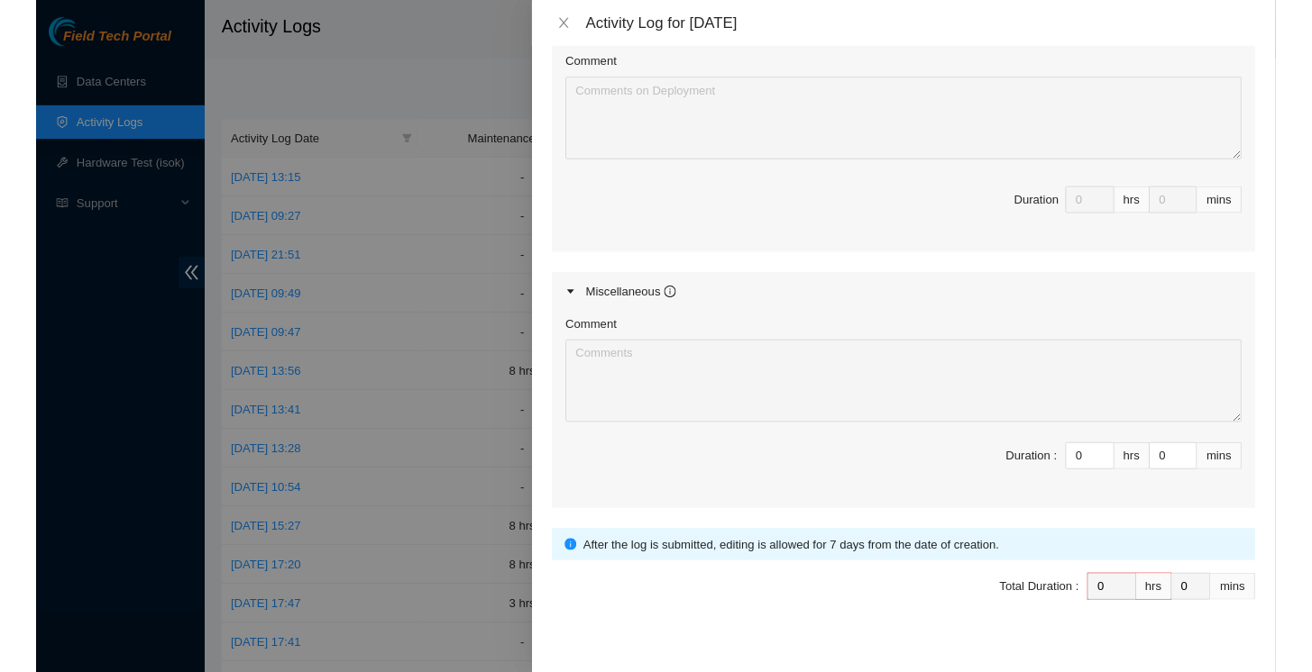
scroll to position [773, 0]
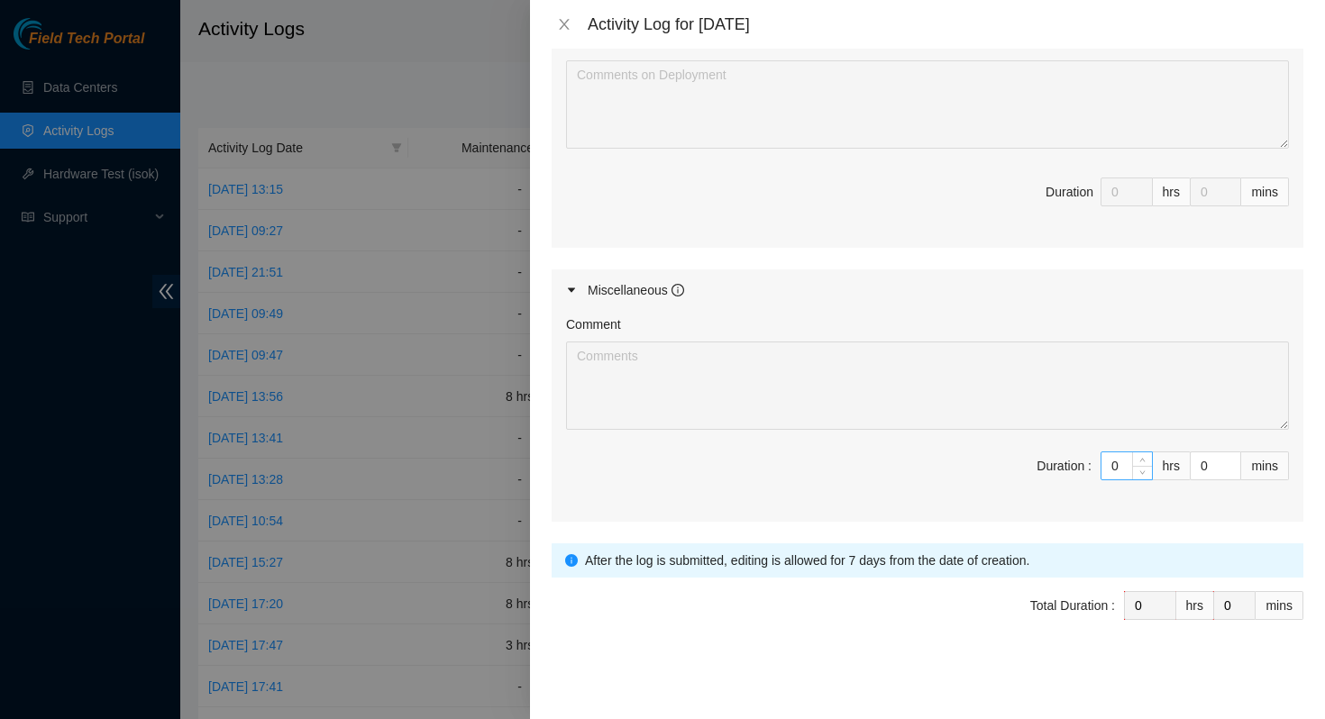
click at [1109, 461] on input "0" at bounding box center [1127, 466] width 50 height 27
type input "8"
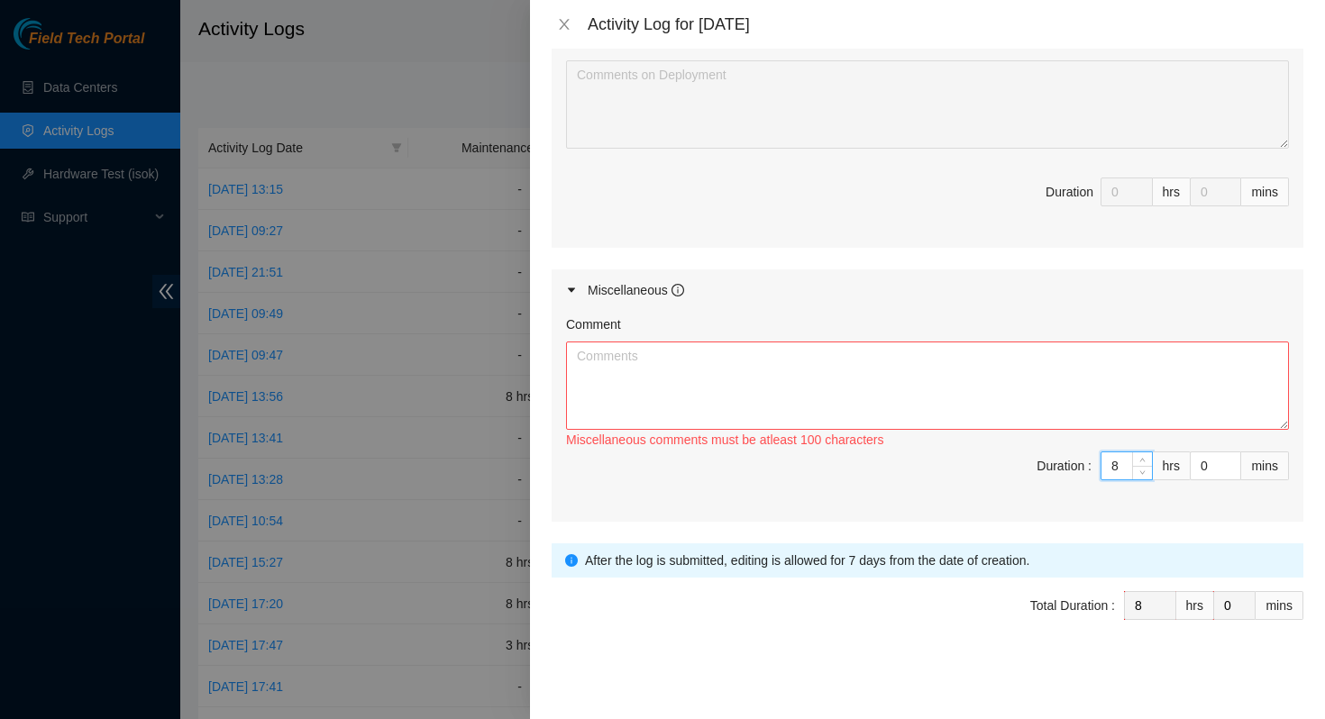
type input "8"
click at [857, 367] on textarea "Comment" at bounding box center [927, 386] width 723 height 88
paste textarea "B-W-166Q1BP DWDM lga17"
click at [664, 357] on textarea "B-W-166Q1BP DWDM lga17" at bounding box center [927, 386] width 723 height 88
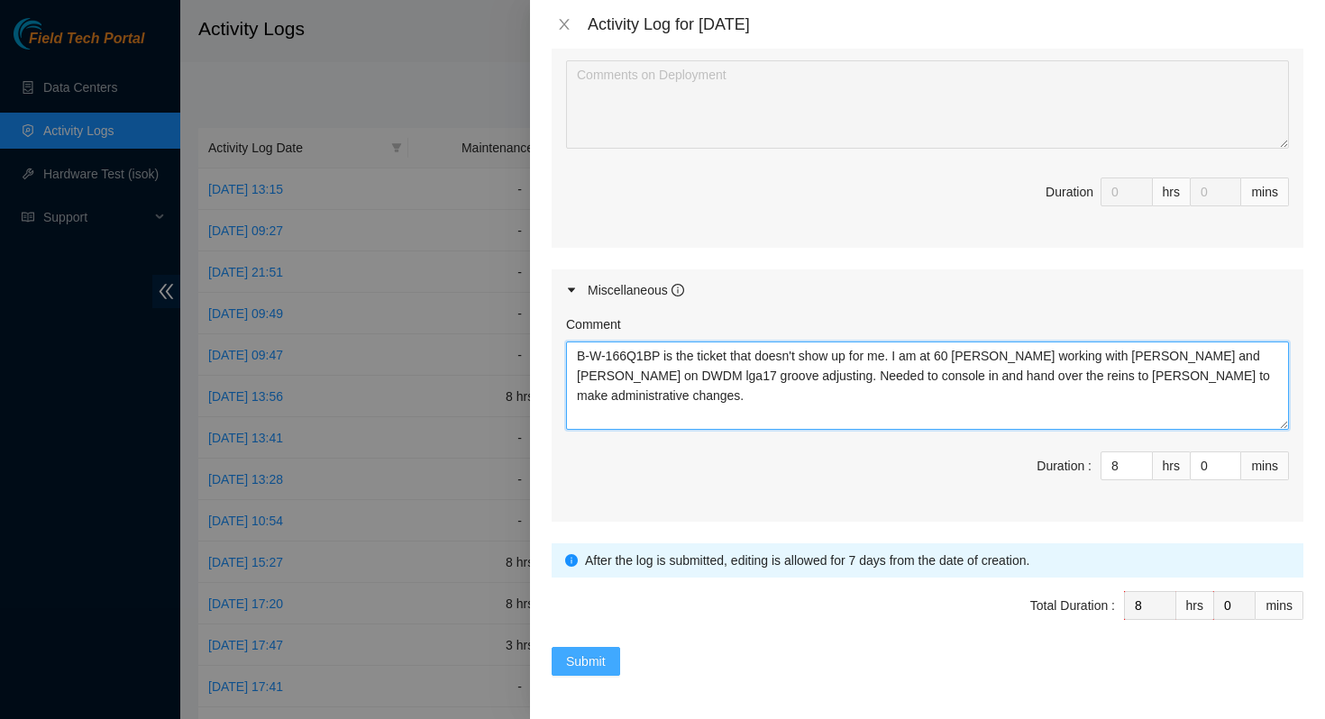
type textarea "B-W-166Q1BP is the ticket that doesn't show up for me. I am at 60 [PERSON_NAME]…"
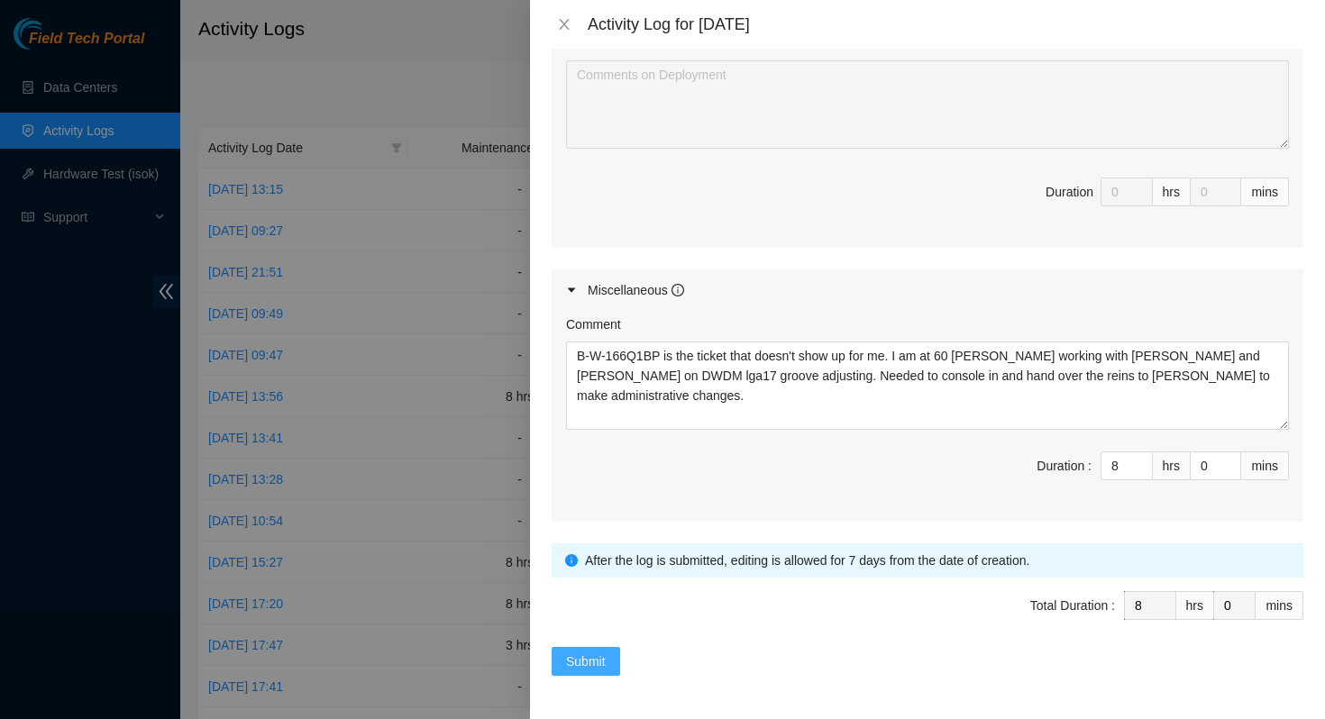
click at [590, 663] on span "Submit" at bounding box center [586, 662] width 40 height 20
